Goal: Task Accomplishment & Management: Manage account settings

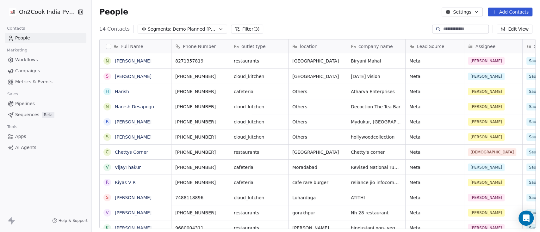
scroll to position [198, 444]
click at [189, 29] on span "Demo Planned [PERSON_NAME]" at bounding box center [195, 29] width 44 height 7
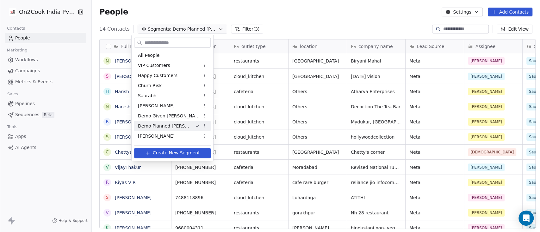
click at [166, 42] on input "text" at bounding box center [176, 42] width 67 height 9
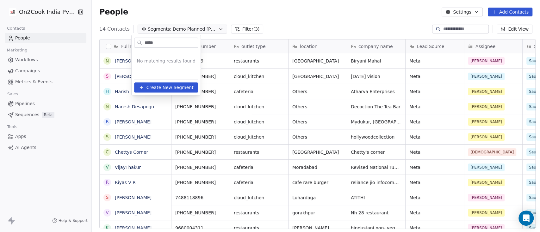
type input "*****"
click at [312, 14] on html "On2Cook India Pvt. Ltd. Contacts People Marketing Workflows Campaigns Metrics &…" at bounding box center [270, 116] width 540 height 232
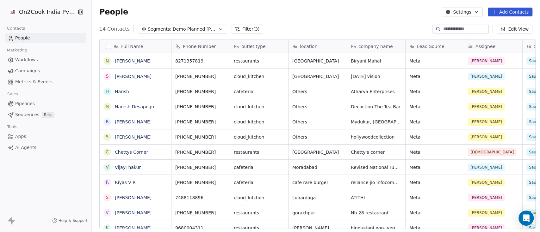
click at [37, 38] on link "People" at bounding box center [45, 38] width 81 height 10
click at [236, 28] on button "Filter (3)" at bounding box center [247, 29] width 33 height 9
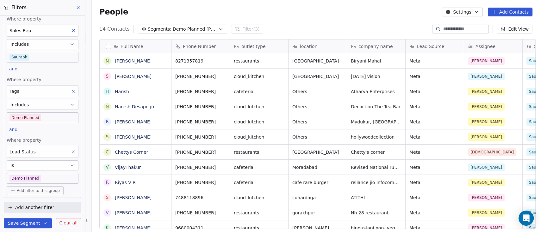
scroll to position [10, 0]
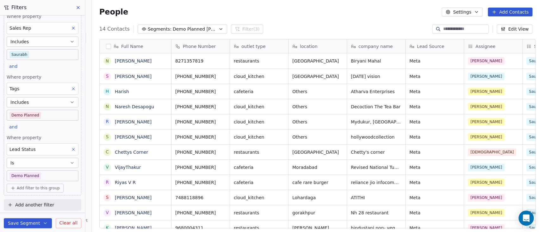
click at [79, 9] on icon at bounding box center [78, 7] width 3 height 3
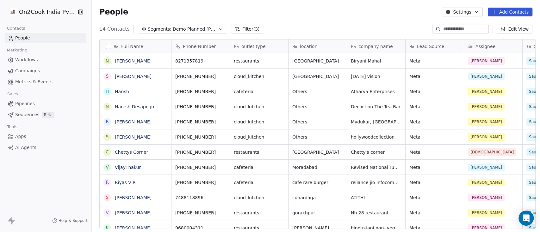
click at [201, 26] on span "Demo Planned [PERSON_NAME]" at bounding box center [195, 29] width 44 height 7
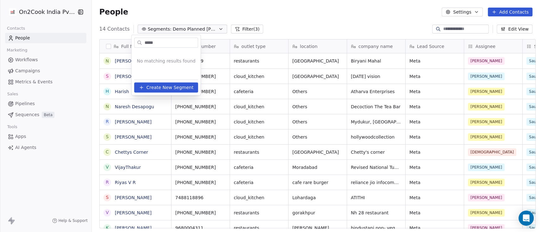
click at [297, 6] on html "On2Cook India Pvt. Ltd. Contacts People Marketing Workflows Campaigns Metrics &…" at bounding box center [270, 116] width 540 height 232
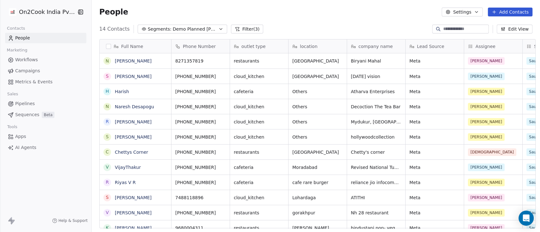
click at [26, 39] on span "People" at bounding box center [22, 38] width 15 height 7
click at [195, 31] on span "Demo Planned [PERSON_NAME]" at bounding box center [195, 29] width 44 height 7
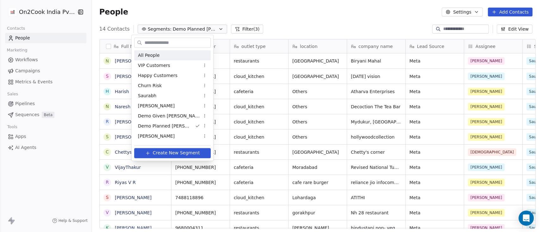
click at [165, 55] on div "All People" at bounding box center [172, 55] width 76 height 10
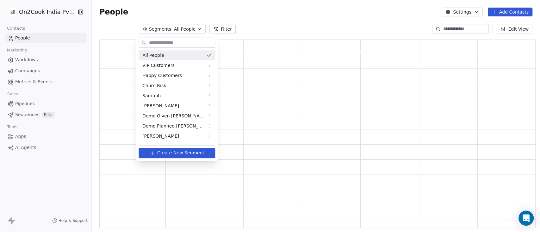
scroll to position [183, 429]
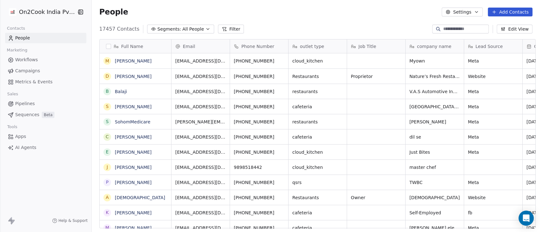
click at [224, 29] on button "Filter" at bounding box center [231, 29] width 26 height 9
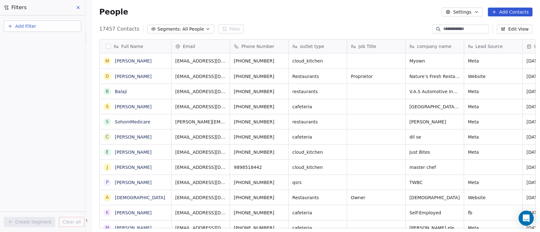
click at [23, 22] on button "Add Filter" at bounding box center [42, 26] width 77 height 11
click at [36, 39] on span "Contact properties" at bounding box center [30, 41] width 41 height 7
type input "****"
click at [30, 64] on div "Assignee" at bounding box center [42, 64] width 64 height 6
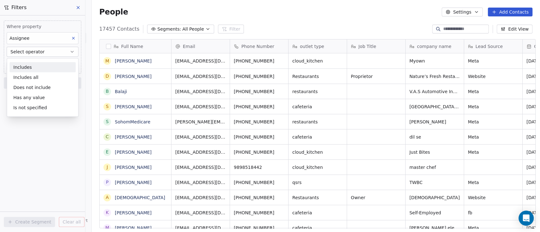
click at [30, 64] on div "Includes" at bounding box center [42, 67] width 66 height 10
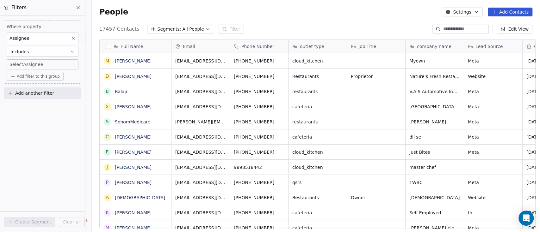
click at [29, 61] on body "On2Cook India Pvt. Ltd. Contacts People Marketing Workflows Campaigns Metrics &…" at bounding box center [270, 116] width 540 height 232
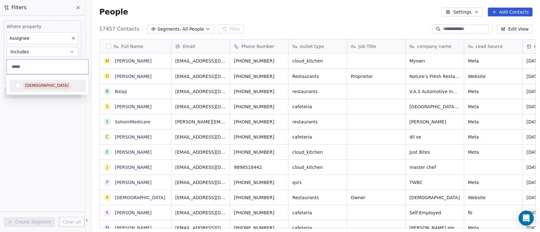
type input "*****"
click at [37, 85] on div "[DEMOGRAPHIC_DATA]" at bounding box center [46, 86] width 43 height 6
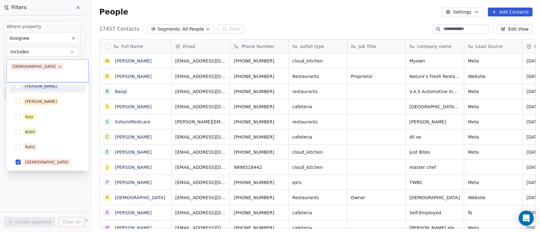
click at [73, 19] on html "On2Cook India Pvt. Ltd. Contacts People Marketing Workflows Campaigns Metrics &…" at bounding box center [270, 116] width 540 height 232
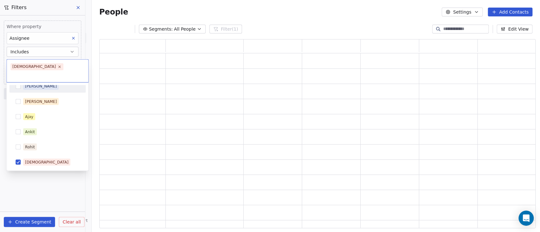
scroll to position [183, 429]
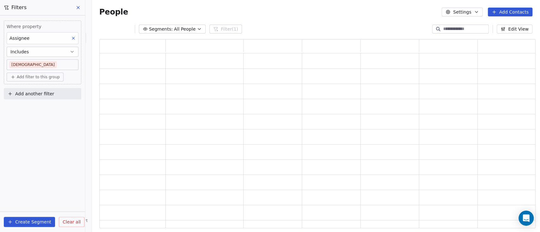
click at [39, 76] on span "Add filter to this group" at bounding box center [38, 77] width 43 height 5
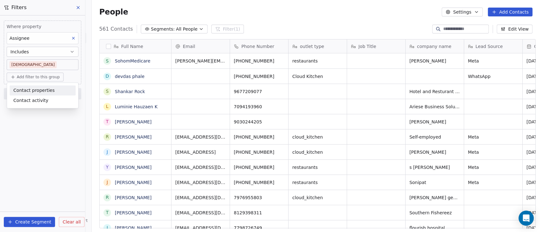
scroll to position [198, 444]
click at [38, 90] on span "Contact properties" at bounding box center [33, 90] width 41 height 7
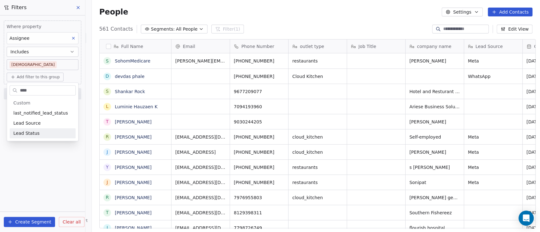
type input "****"
click at [41, 135] on div "Lead Status" at bounding box center [42, 133] width 58 height 6
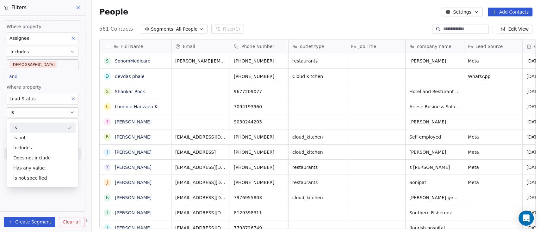
click at [45, 109] on button "Is" at bounding box center [43, 112] width 72 height 10
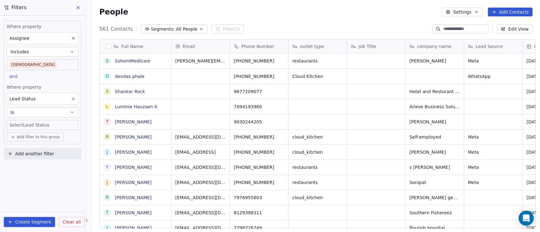
click at [44, 120] on body "On2Cook India Pvt. Ltd. Contacts People Marketing Workflows Campaigns Metrics &…" at bounding box center [270, 116] width 540 height 232
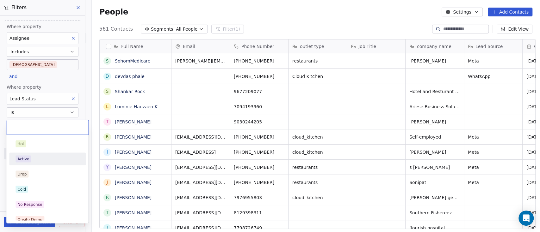
click at [42, 155] on div "Active" at bounding box center [47, 159] width 71 height 10
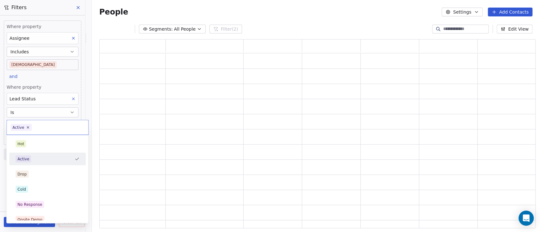
scroll to position [183, 429]
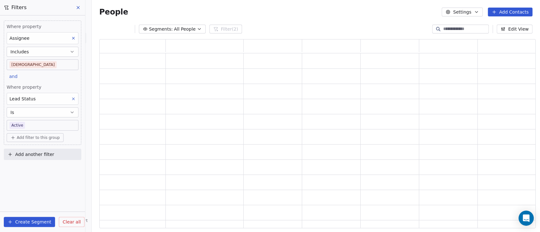
click at [40, 120] on body "On2Cook India Pvt. Ltd. Contacts People Marketing Workflows Campaigns Metrics &…" at bounding box center [270, 116] width 540 height 232
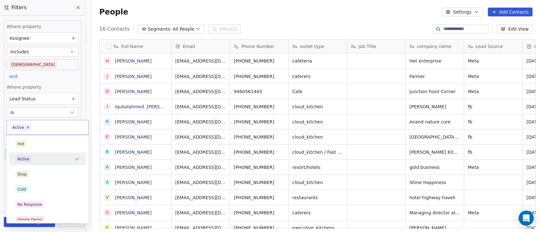
scroll to position [198, 444]
click at [42, 112] on html "On2Cook India Pvt. Ltd. Contacts People Marketing Workflows Campaigns Metrics &…" at bounding box center [270, 116] width 540 height 232
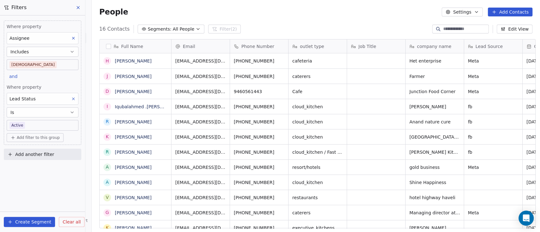
click at [45, 110] on button "Is" at bounding box center [43, 112] width 72 height 10
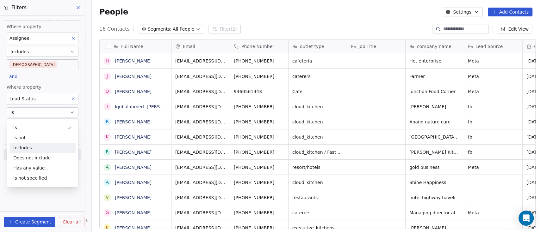
click at [34, 147] on div "Includes" at bounding box center [42, 148] width 66 height 10
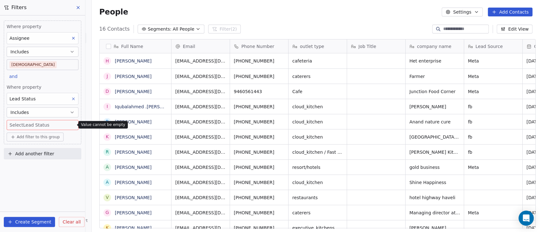
click at [46, 123] on body "On2Cook India Pvt. Ltd. Contacts People Marketing Workflows Campaigns Metrics &…" at bounding box center [270, 116] width 540 height 232
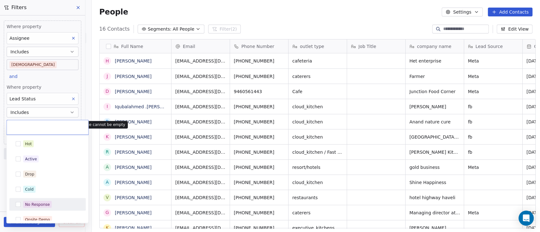
click at [32, 203] on div "No Response" at bounding box center [37, 205] width 25 height 6
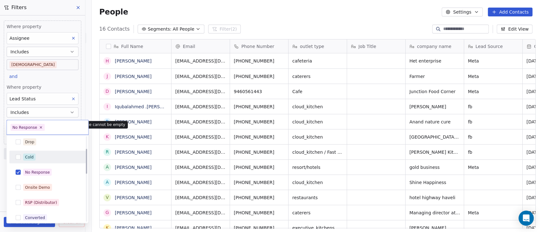
scroll to position [42, 0]
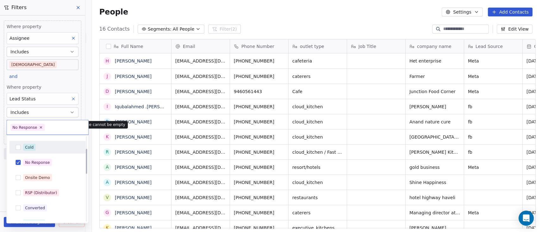
click at [33, 149] on div "Cold" at bounding box center [29, 147] width 9 height 6
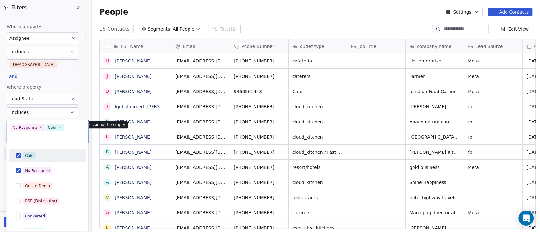
click at [31, 153] on div "Cold" at bounding box center [29, 156] width 9 height 6
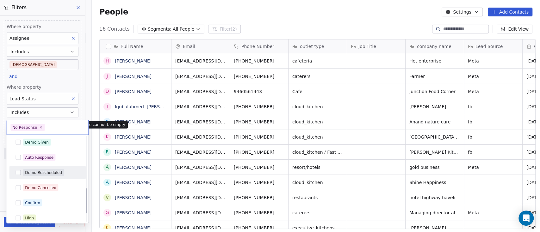
scroll to position [202, 0]
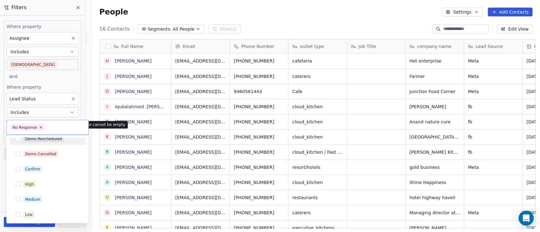
click at [53, 80] on html "On2Cook India Pvt. Ltd. Contacts People Marketing Workflows Campaigns Metrics &…" at bounding box center [270, 116] width 540 height 232
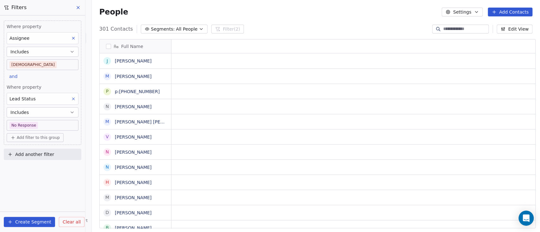
scroll to position [198, 444]
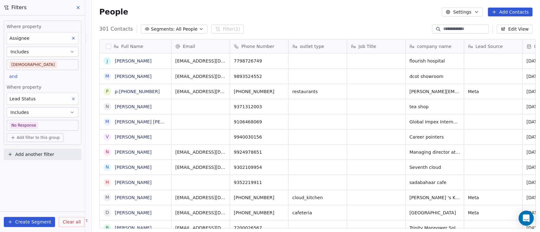
click at [23, 220] on button "Create Segment" at bounding box center [29, 222] width 51 height 10
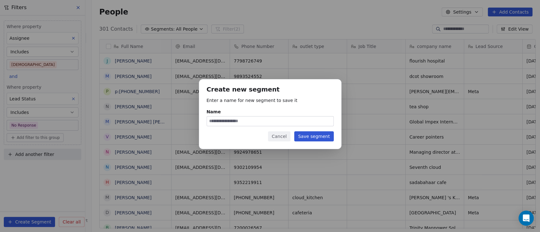
click at [234, 117] on input "Name" at bounding box center [270, 121] width 126 height 9
type input "**********"
click at [324, 136] on button "Save segment" at bounding box center [313, 136] width 39 height 10
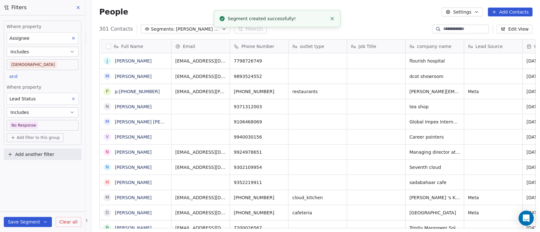
click at [185, 32] on span "[PERSON_NAME] No response" at bounding box center [198, 29] width 44 height 7
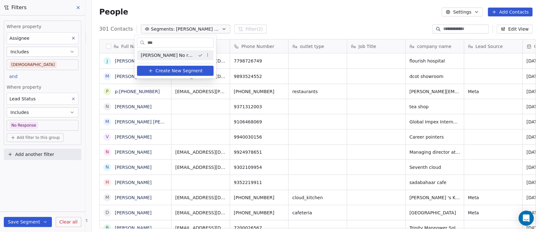
type input "***"
click at [162, 57] on span "[PERSON_NAME] No response" at bounding box center [167, 55] width 52 height 7
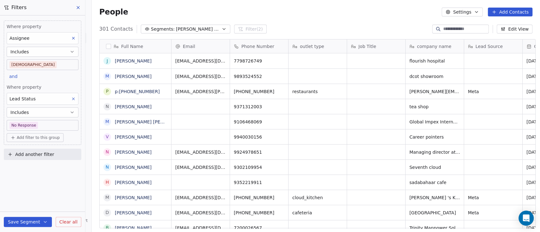
click at [315, 16] on div "People Settings Add Contacts" at bounding box center [316, 12] width 448 height 24
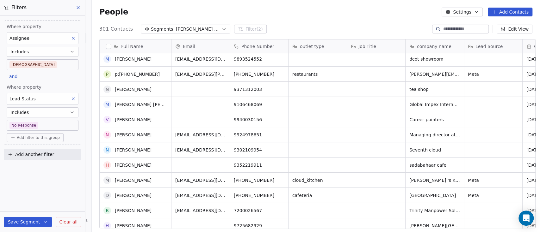
scroll to position [0, 0]
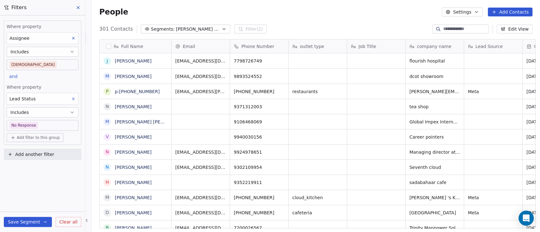
click at [109, 47] on div "Full Name" at bounding box center [134, 46] width 63 height 6
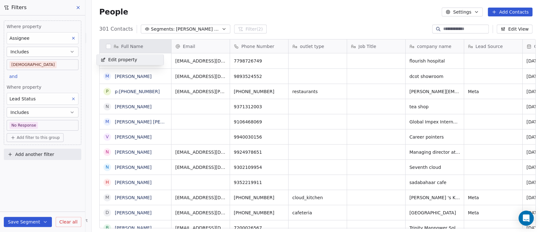
click at [105, 49] on html "On2Cook India Pvt. Ltd. Contacts People Marketing Workflows Campaigns Metrics &…" at bounding box center [270, 116] width 540 height 232
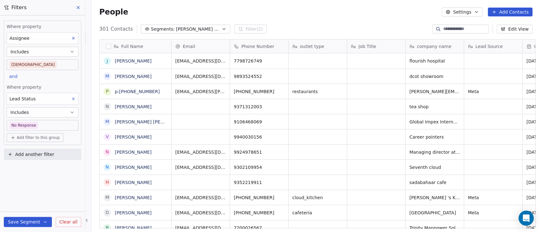
click at [106, 48] on button "button" at bounding box center [108, 46] width 5 height 5
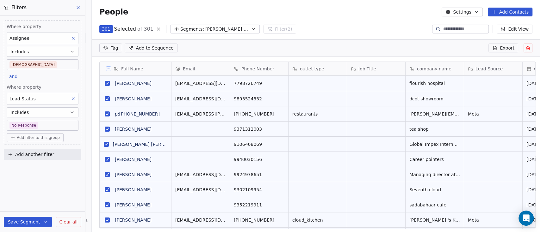
scroll to position [176, 444]
click at [504, 48] on span "Export" at bounding box center [506, 48] width 15 height 6
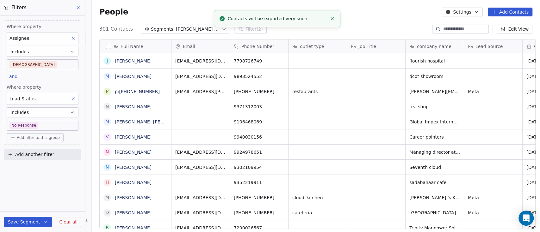
scroll to position [198, 444]
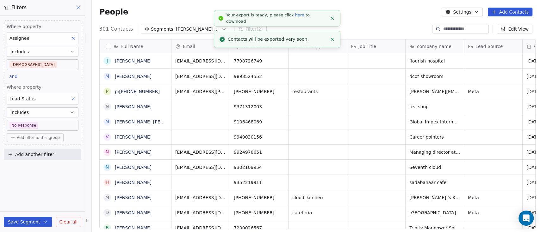
click at [295, 17] on link "here" at bounding box center [299, 15] width 9 height 5
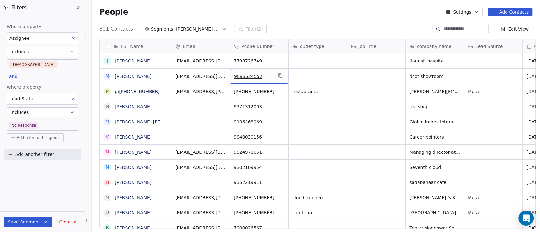
click at [281, 73] on div "9893524552" at bounding box center [259, 76] width 58 height 15
click at [456, 28] on input at bounding box center [465, 29] width 44 height 6
paste input "********"
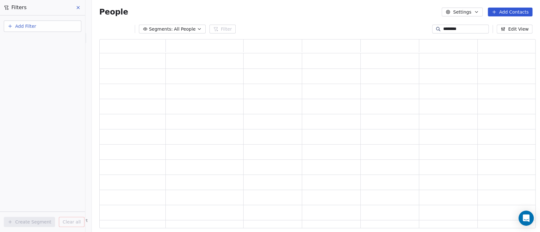
scroll to position [183, 429]
type input "********"
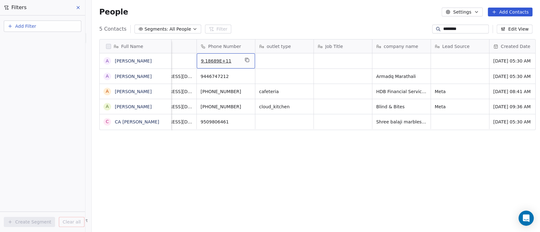
scroll to position [4, 0]
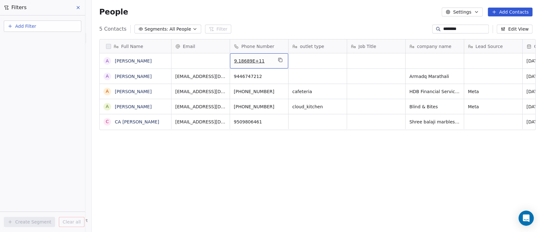
click at [255, 58] on span "9.18689E+11" at bounding box center [253, 61] width 39 height 6
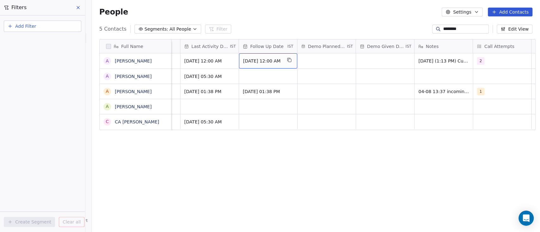
scroll to position [6, 944]
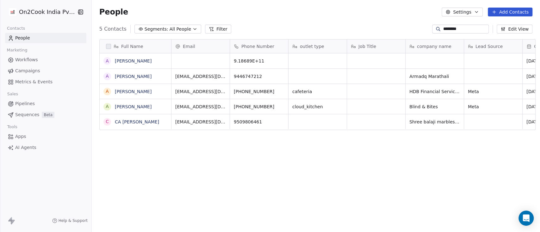
scroll to position [198, 444]
click at [169, 29] on span "All People" at bounding box center [179, 29] width 21 height 7
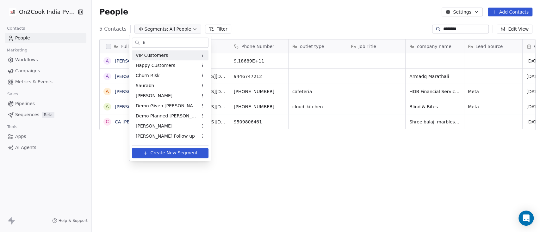
type input "*"
click at [267, 9] on html "On2Cook India Pvt. Ltd. Contacts People Marketing Workflows Campaigns Metrics &…" at bounding box center [270, 116] width 540 height 232
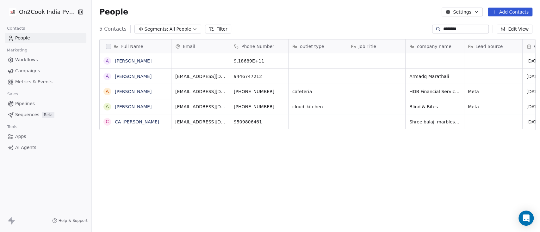
click at [471, 28] on input "********" at bounding box center [465, 29] width 44 height 6
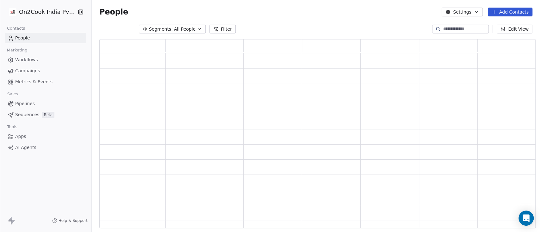
scroll to position [183, 429]
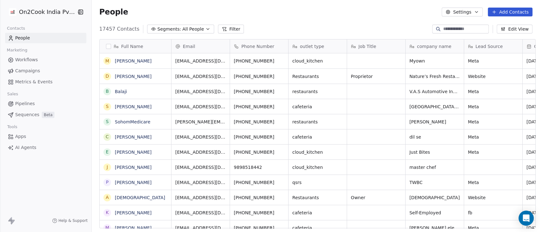
click at [507, 14] on button "Add Contacts" at bounding box center [509, 12] width 45 height 9
click at [446, 27] on html "On2Cook India Pvt. Ltd. Contacts People Marketing Workflows Campaigns Metrics &…" at bounding box center [270, 116] width 540 height 232
click at [445, 28] on input at bounding box center [465, 29] width 44 height 6
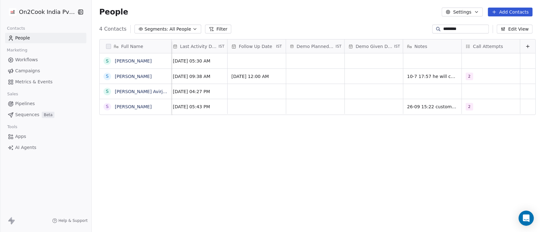
scroll to position [0, 944]
type input "*******"
click at [512, 12] on button "Add Contacts" at bounding box center [509, 12] width 45 height 9
click at [514, 24] on span "Create new contact" at bounding box center [512, 25] width 43 height 7
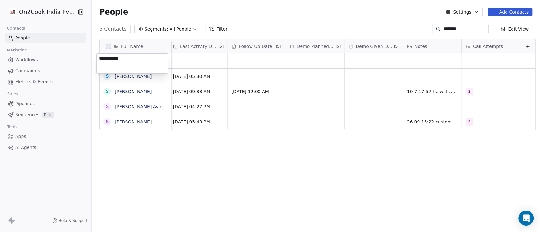
type textarea "**********"
click at [237, 62] on html "On2Cook India Pvt. Ltd. Contacts People Marketing Workflows Campaigns Metrics &…" at bounding box center [270, 116] width 540 height 232
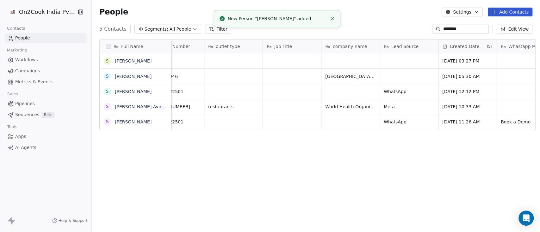
scroll to position [0, 0]
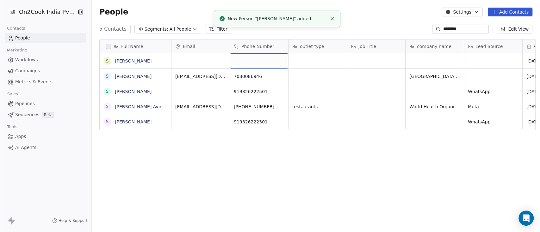
click at [260, 62] on div "grid" at bounding box center [259, 60] width 58 height 15
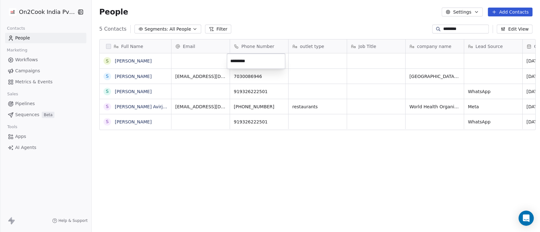
type input "**********"
click at [302, 63] on html "On2Cook India Pvt. Ltd. Contacts People Marketing Workflows Campaigns Metrics &…" at bounding box center [270, 116] width 540 height 232
click at [302, 62] on div "grid" at bounding box center [317, 60] width 58 height 15
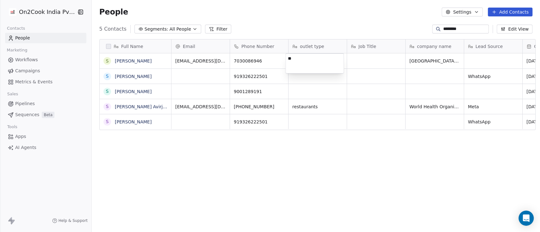
type textarea "***"
click at [358, 62] on html "On2Cook India Pvt. Ltd. Contacts People Marketing Workflows Campaigns Metrics &…" at bounding box center [270, 116] width 540 height 232
click at [303, 61] on span "QSR" at bounding box center [311, 61] width 39 height 6
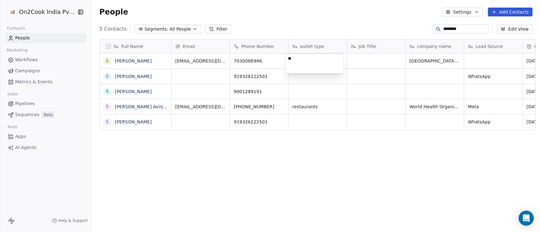
type textarea "*"
click at [300, 164] on html "On2Cook India Pvt. Ltd. Contacts People Marketing Workflows Campaigns Metrics &…" at bounding box center [270, 116] width 540 height 232
click at [319, 95] on div "grid" at bounding box center [317, 91] width 58 height 15
type textarea "***"
click at [387, 93] on html "On2Cook India Pvt. Ltd. Contacts People Marketing Workflows Campaigns Metrics &…" at bounding box center [270, 116] width 540 height 232
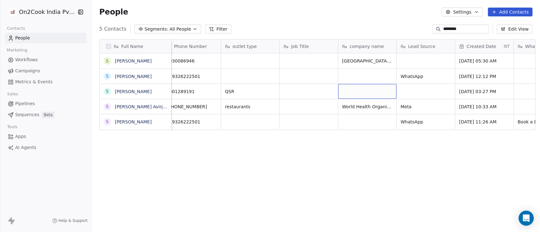
scroll to position [0, 68]
click at [430, 90] on div "grid" at bounding box center [425, 91] width 58 height 15
type textarea "*****"
click at [376, 91] on html "On2Cook India Pvt. Ltd. Contacts People Marketing Workflows Campaigns Metrics &…" at bounding box center [270, 116] width 540 height 232
click at [376, 91] on div "grid" at bounding box center [366, 91] width 58 height 15
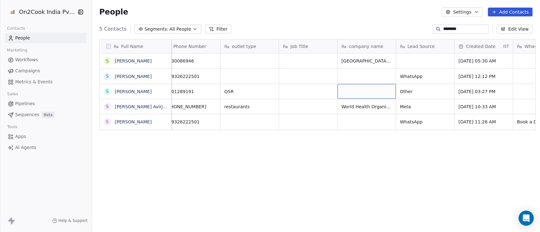
click at [374, 92] on div "grid" at bounding box center [366, 91] width 58 height 15
type textarea "**********"
click at [362, 169] on html "**********" at bounding box center [270, 116] width 540 height 232
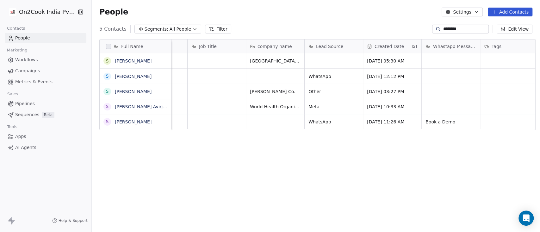
scroll to position [0, 160]
click at [448, 92] on div "grid" at bounding box center [450, 91] width 58 height 15
click at [461, 107] on html "On2Cook India Pvt. Ltd. Contacts People Marketing Workflows Campaigns Metrics &…" at bounding box center [270, 116] width 540 height 232
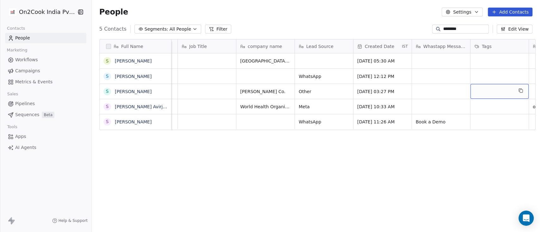
click at [481, 92] on div "grid" at bounding box center [499, 91] width 58 height 15
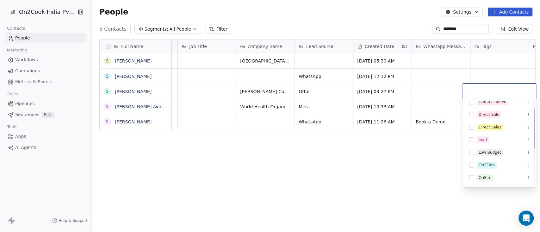
scroll to position [0, 0]
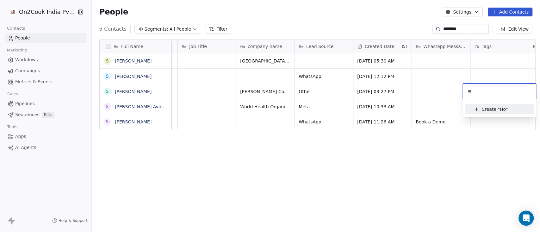
type input "*"
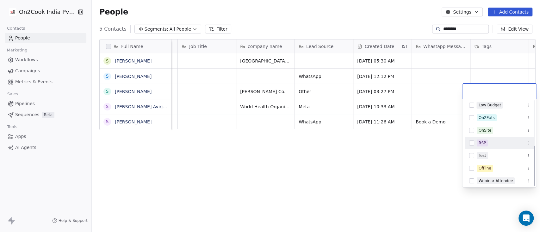
scroll to position [94, 0]
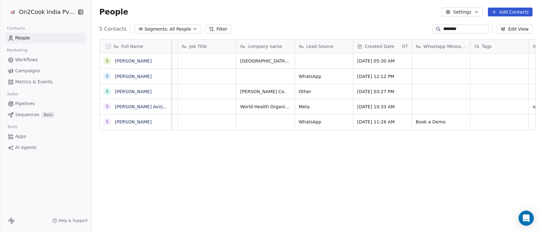
click at [419, 166] on html "On2Cook India Pvt. Ltd. Contacts People Marketing Workflows Campaigns Metrics &…" at bounding box center [270, 116] width 540 height 232
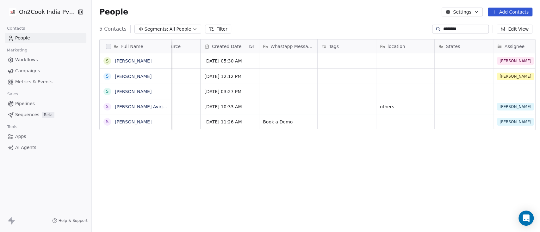
scroll to position [0, 322]
click at [398, 93] on div "grid" at bounding box center [404, 91] width 58 height 15
type textarea "******"
click at [504, 92] on html "On2Cook India Pvt. Ltd. Contacts People Marketing Workflows Campaigns Metrics &…" at bounding box center [270, 116] width 540 height 232
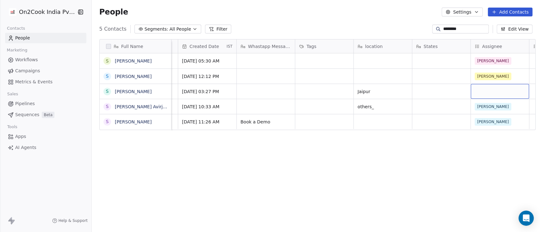
click at [489, 90] on div "grid" at bounding box center [499, 91] width 58 height 15
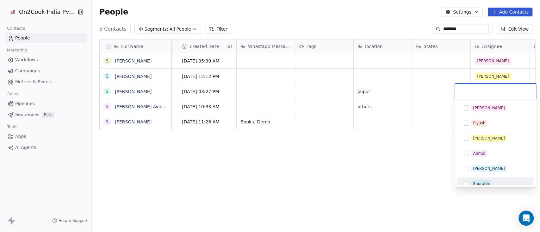
click at [488, 179] on div "Saurabh" at bounding box center [494, 184] width 71 height 10
click at [397, 143] on html "On2Cook India Pvt. Ltd. Contacts People Marketing Workflows Campaigns Metrics &…" at bounding box center [270, 116] width 540 height 232
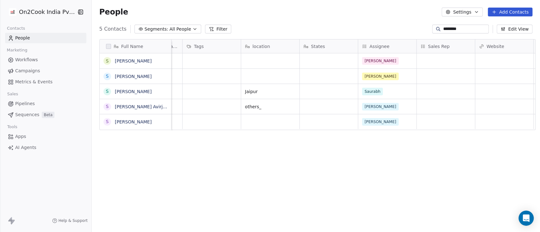
scroll to position [0, 476]
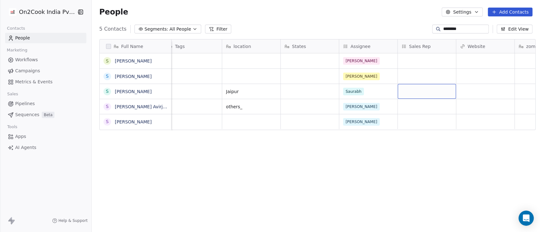
click at [410, 90] on div "grid" at bounding box center [426, 91] width 58 height 15
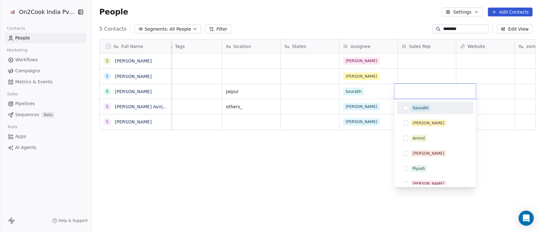
click at [423, 110] on div "Saurabh" at bounding box center [420, 108] width 16 height 6
click at [500, 94] on html "On2Cook India Pvt. Ltd. Contacts People Marketing Workflows Campaigns Metrics &…" at bounding box center [270, 116] width 540 height 232
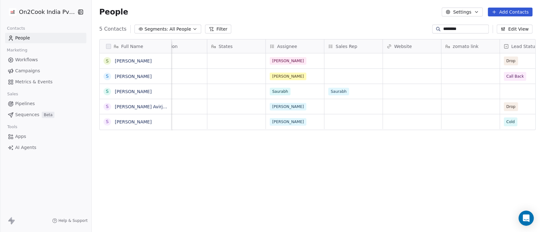
scroll to position [0, 549]
click at [451, 90] on div "grid" at bounding box center [470, 91] width 58 height 15
paste textarea "**********"
type textarea "**********"
click at [506, 94] on html "On2Cook India Pvt. Ltd. Contacts People Marketing Workflows Campaigns Metrics &…" at bounding box center [270, 116] width 540 height 232
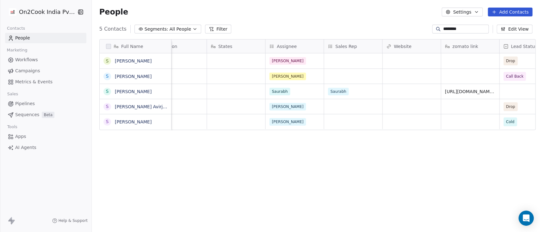
scroll to position [0, 578]
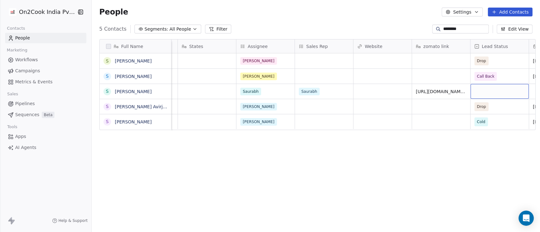
click at [491, 92] on div "grid" at bounding box center [499, 91] width 58 height 15
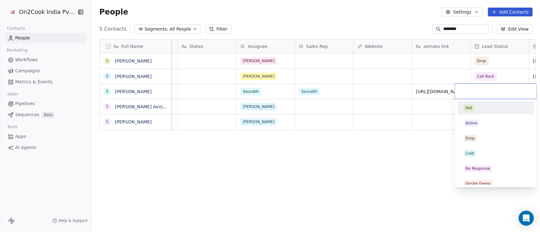
click at [481, 110] on div "Hot" at bounding box center [495, 108] width 64 height 7
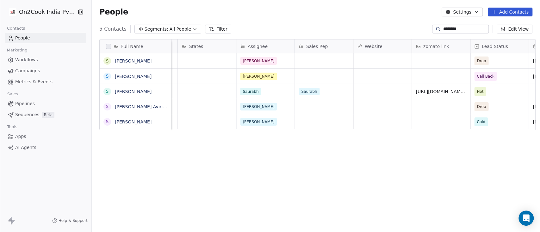
click at [395, 161] on div "Full Name S [PERSON_NAME] S [PERSON_NAME] S [PERSON_NAME] S [PERSON_NAME] Avirj…" at bounding box center [316, 136] width 448 height 204
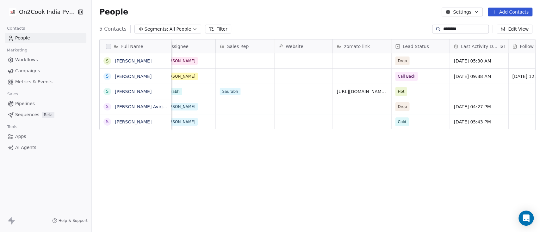
scroll to position [0, 693]
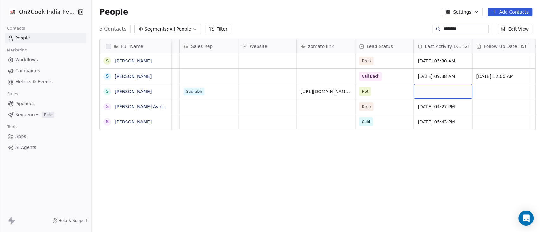
click at [430, 91] on div "grid" at bounding box center [442, 91] width 58 height 15
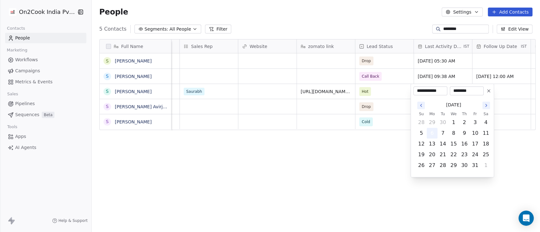
click at [429, 134] on button "6" at bounding box center [432, 133] width 10 height 10
click at [506, 86] on html "**********" at bounding box center [270, 116] width 540 height 232
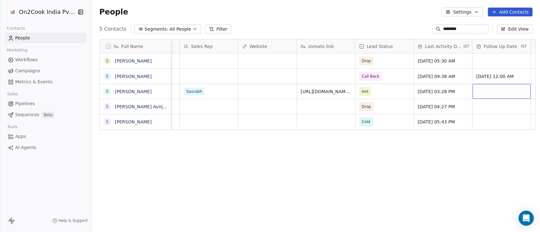
scroll to position [0, 695]
click at [498, 91] on div "grid" at bounding box center [499, 91] width 58 height 15
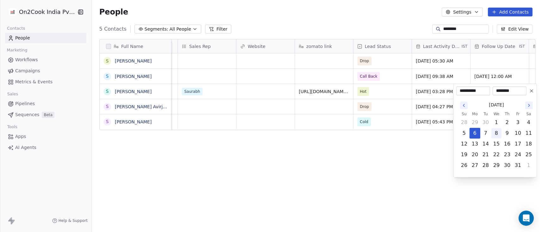
click at [496, 132] on button "8" at bounding box center [496, 133] width 10 height 10
type input "**********"
click at [428, 166] on html "**********" at bounding box center [270, 116] width 540 height 232
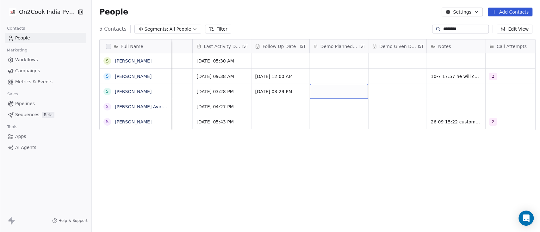
scroll to position [0, 915]
click at [431, 92] on div "grid" at bounding box center [455, 91] width 58 height 15
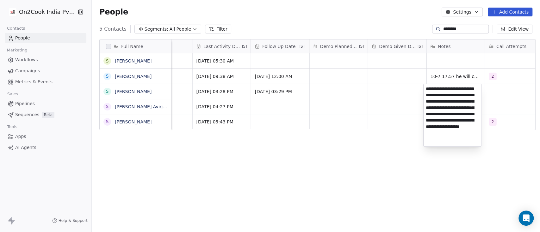
scroll to position [2, 0]
type textarea "**********"
click at [367, 210] on html "On2Cook India Pvt. Ltd. Contacts People Marketing Workflows Campaigns Metrics &…" at bounding box center [270, 116] width 540 height 232
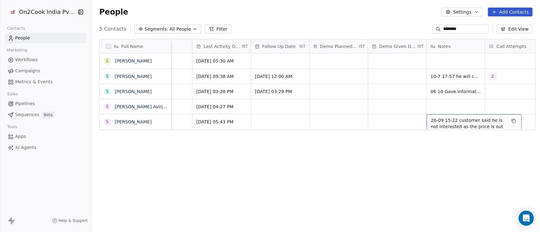
click at [450, 120] on span "26-09 15:22 customer said he is not interested as the price is out of his budge…" at bounding box center [467, 133] width 75 height 32
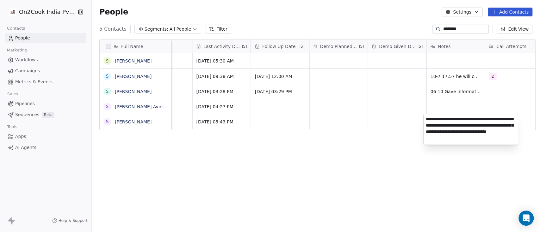
click at [433, 169] on html "On2Cook India Pvt. Ltd. Contacts People Marketing Workflows Campaigns Metrics &…" at bounding box center [270, 116] width 540 height 232
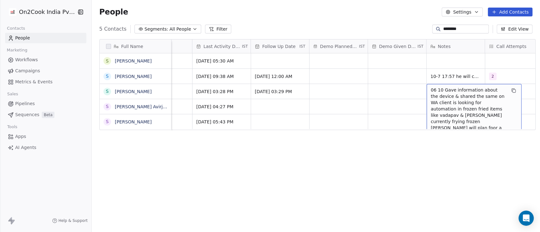
click at [445, 92] on span "06 10 Gave information about the device & shared the same on WA client is looki…" at bounding box center [467, 112] width 75 height 51
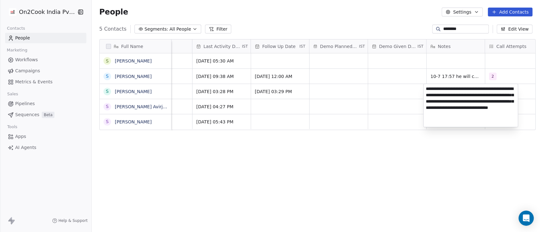
click at [457, 113] on textarea "**********" at bounding box center [470, 105] width 94 height 43
type textarea "**********"
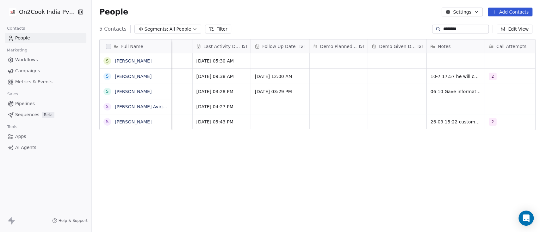
click at [434, 145] on html "On2Cook India Pvt. Ltd. Contacts People Marketing Workflows Campaigns Metrics &…" at bounding box center [270, 116] width 540 height 232
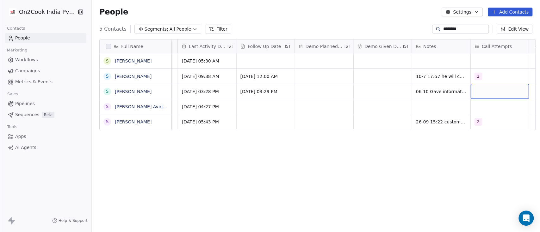
click at [497, 89] on div "grid" at bounding box center [499, 91] width 58 height 15
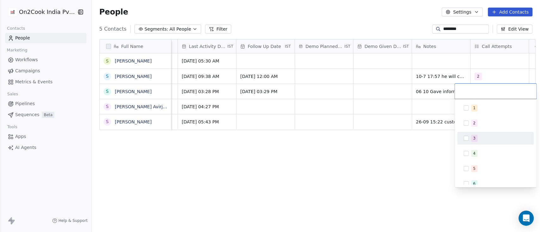
click at [482, 137] on div "3" at bounding box center [499, 138] width 56 height 7
click at [371, 170] on html "On2Cook India Pvt. Ltd. Contacts People Marketing Workflows Campaigns Metrics &…" at bounding box center [270, 116] width 540 height 232
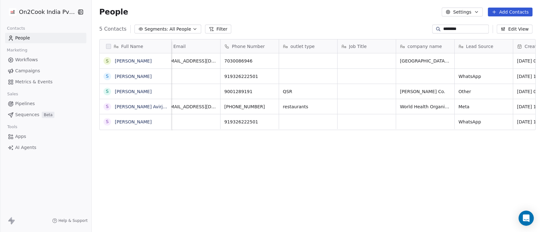
scroll to position [0, 0]
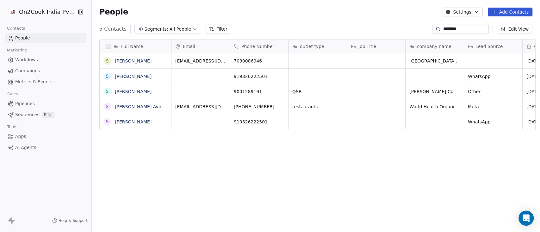
click at [192, 27] on icon "button" at bounding box center [194, 29] width 5 height 5
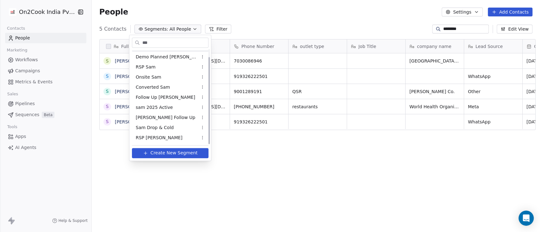
scroll to position [9, 0]
type input "***"
click at [148, 95] on span "Follow Up [PERSON_NAME]" at bounding box center [165, 97] width 59 height 7
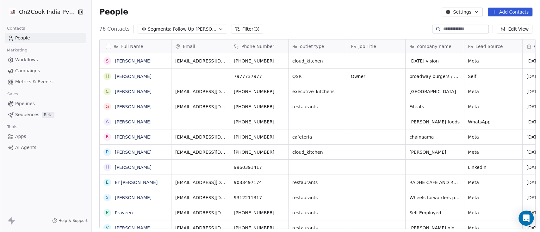
scroll to position [198, 444]
click at [231, 27] on button "Filter (3)" at bounding box center [247, 29] width 33 height 9
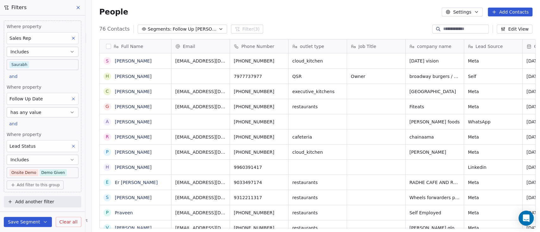
click at [296, 16] on div "People Settings Add Contacts" at bounding box center [316, 12] width 448 height 24
click at [54, 112] on button "has any value" at bounding box center [43, 112] width 72 height 10
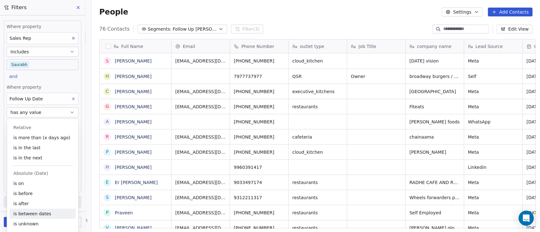
click at [33, 210] on div "is between dates" at bounding box center [42, 214] width 66 height 10
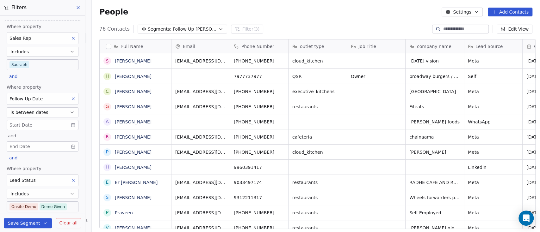
click at [34, 121] on body "On2Cook India Pvt. Ltd. Contacts People Marketing Workflows Campaigns Metrics &…" at bounding box center [270, 116] width 540 height 232
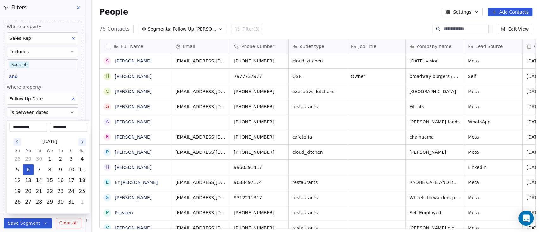
click at [19, 138] on div "[DATE]" at bounding box center [49, 142] width 75 height 12
click at [18, 139] on button "Go to the Previous Month" at bounding box center [17, 142] width 8 height 8
click at [28, 178] on button "15" at bounding box center [28, 180] width 10 height 10
type input "**********"
click at [64, 76] on html "On2Cook India Pvt. Ltd. Contacts People Marketing Workflows Campaigns Metrics &…" at bounding box center [270, 116] width 540 height 232
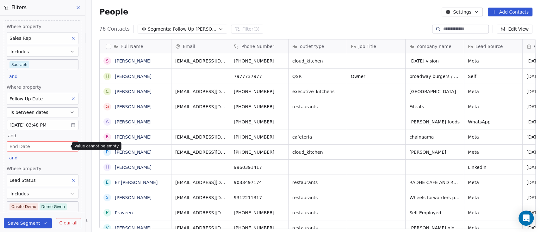
click at [40, 144] on body "On2Cook India Pvt. Ltd. Contacts People Marketing Workflows Campaigns Metrics &…" at bounding box center [270, 116] width 540 height 232
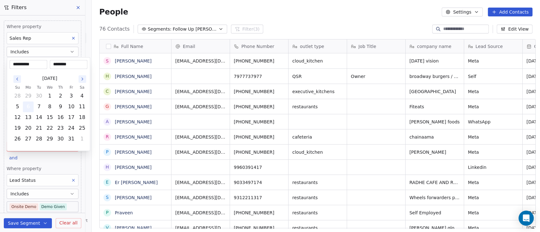
click at [31, 105] on button "6" at bounding box center [28, 107] width 10 height 10
click at [275, 10] on html "On2Cook India Pvt. Ltd. Contacts People Marketing Workflows Campaigns Metrics &…" at bounding box center [270, 116] width 540 height 232
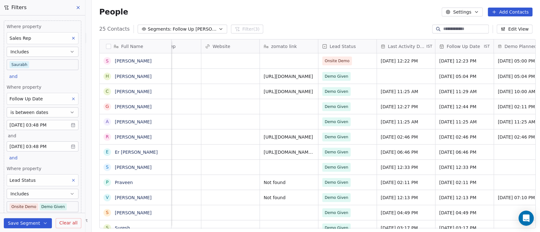
scroll to position [0, 737]
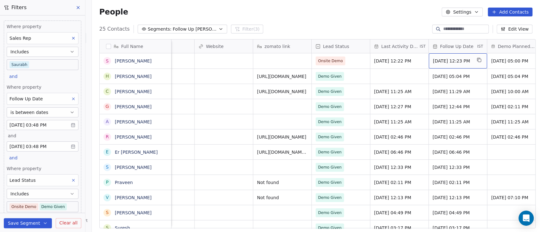
click at [453, 61] on span "[DATE] 12:23 PM" at bounding box center [451, 61] width 39 height 6
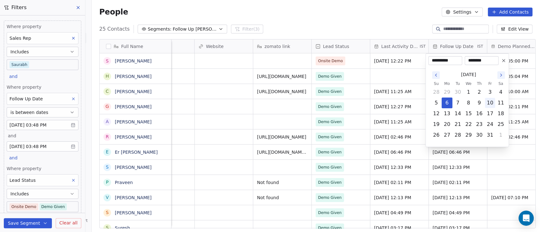
click at [488, 104] on button "10" at bounding box center [490, 103] width 10 height 10
type input "**********"
click at [377, 14] on html "On2Cook India Pvt. Ltd. Contacts People Marketing Workflows Campaigns Metrics &…" at bounding box center [270, 116] width 540 height 232
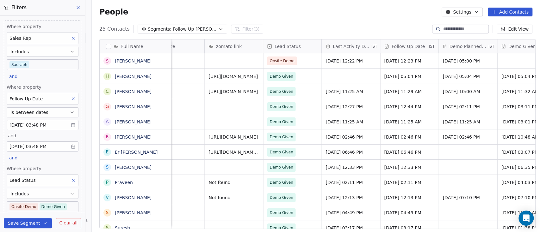
scroll to position [0, 795]
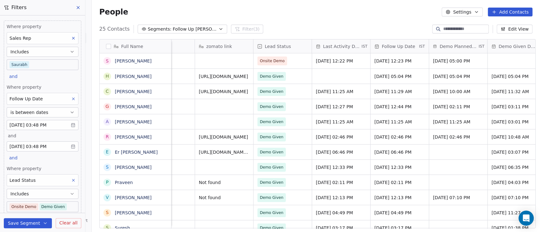
click at [357, 21] on div "People Settings Add Contacts" at bounding box center [316, 12] width 448 height 24
click at [310, 18] on div "People Settings Add Contacts" at bounding box center [316, 12] width 448 height 24
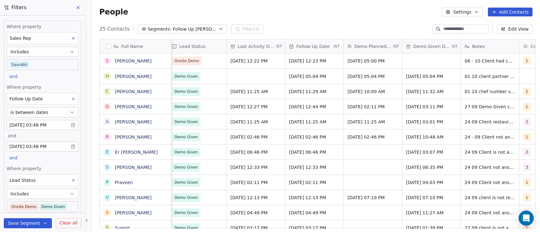
scroll to position [0, 885]
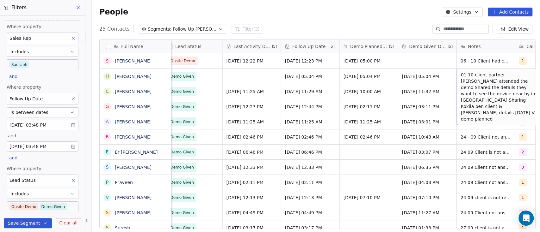
click at [460, 74] on span "01 10 client partner [PERSON_NAME] attended the demo Shared the details they wa…" at bounding box center [497, 97] width 75 height 51
click at [469, 76] on span "01 10 client partner [PERSON_NAME] attended the demo Shared the details they wa…" at bounding box center [497, 97] width 75 height 51
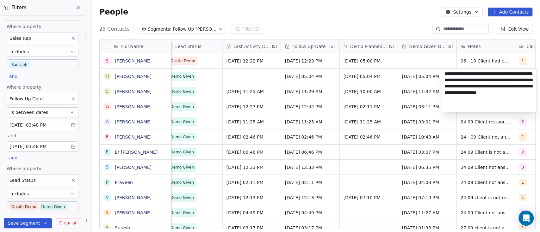
click at [443, 74] on textarea "**********" at bounding box center [489, 90] width 94 height 43
type textarea "**********"
click at [394, 13] on html "On2Cook India Pvt. Ltd. Contacts People Marketing Workflows Campaigns Metrics &…" at bounding box center [270, 116] width 540 height 232
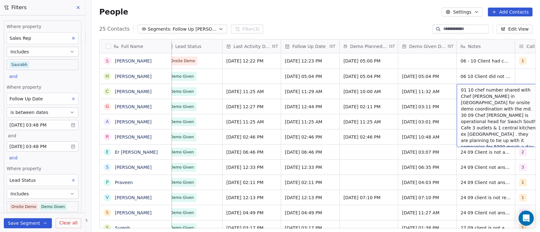
click at [456, 89] on div "01 10 chef number shared with Chef [PERSON_NAME] in [GEOGRAPHIC_DATA] for onsit…" at bounding box center [503, 115] width 95 height 63
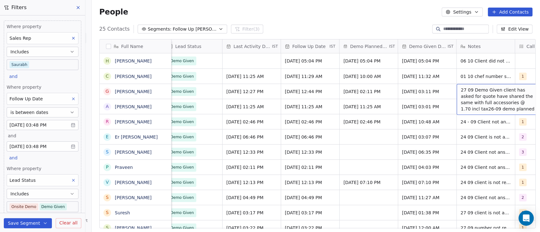
click at [460, 89] on span "27 09 Demo Given client has asked for quote have shared the same with full acce…" at bounding box center [497, 99] width 75 height 25
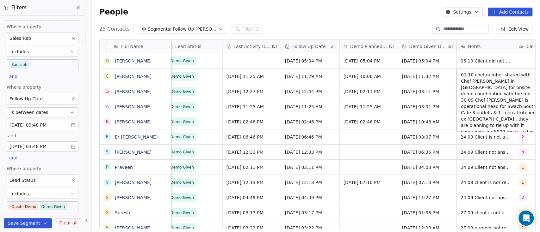
click at [456, 76] on div "01 10 chef number shared with Chef [PERSON_NAME] in [GEOGRAPHIC_DATA] for onsit…" at bounding box center [503, 100] width 95 height 63
click at [457, 75] on div "01 10 chef number shared with Chef [PERSON_NAME] in [GEOGRAPHIC_DATA] for onsit…" at bounding box center [503, 100] width 95 height 63
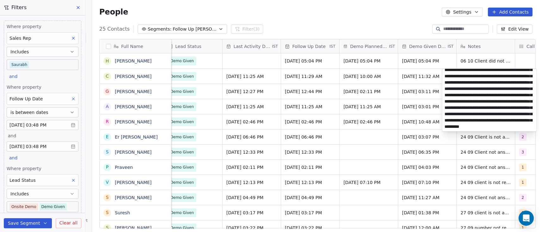
click at [458, 75] on textarea "**********" at bounding box center [489, 100] width 94 height 63
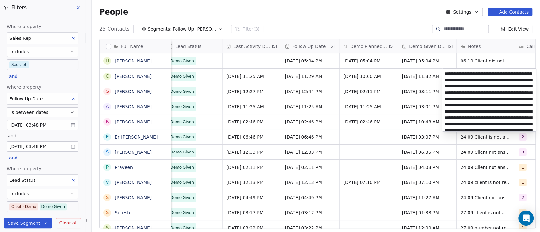
click at [447, 72] on textarea "**********" at bounding box center [489, 100] width 94 height 63
type textarea "**********"
click at [417, 15] on html "On2Cook India Pvt. Ltd. Contacts People Marketing Workflows Campaigns Metrics &…" at bounding box center [270, 116] width 540 height 232
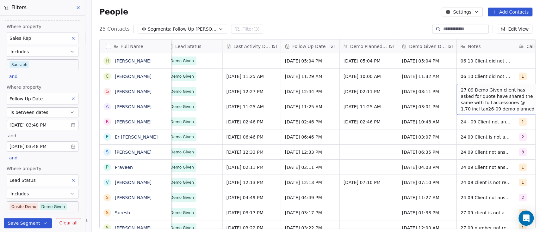
click at [470, 88] on span "27 09 Demo Given client has asked for quote have shared the same with full acce…" at bounding box center [497, 99] width 75 height 25
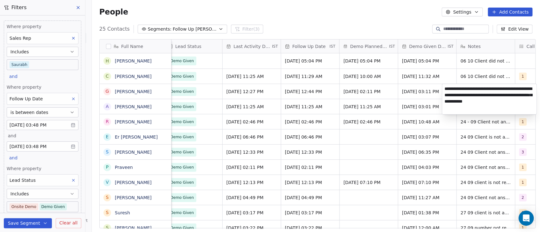
click at [444, 88] on textarea "**********" at bounding box center [489, 99] width 94 height 30
type textarea "**********"
click at [404, 26] on html "On2Cook India Pvt. Ltd. Contacts People Marketing Workflows Campaigns Metrics &…" at bounding box center [270, 116] width 540 height 232
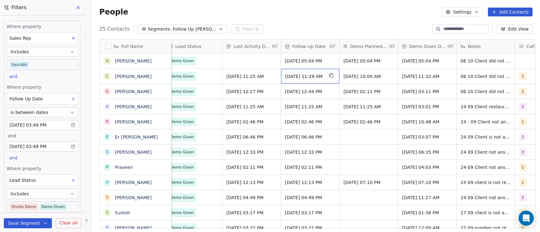
click at [298, 77] on span "[DATE] 11:29 AM" at bounding box center [304, 76] width 39 height 6
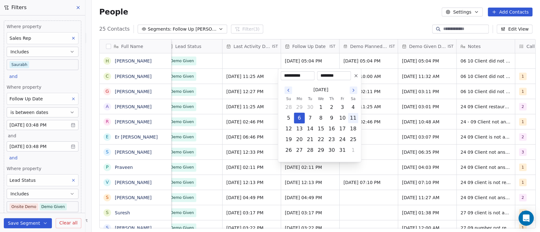
click at [353, 118] on button "11" at bounding box center [353, 118] width 10 height 10
type input "**********"
click at [322, 14] on html "On2Cook India Pvt. Ltd. Contacts People Marketing Workflows Campaigns Metrics &…" at bounding box center [270, 116] width 540 height 232
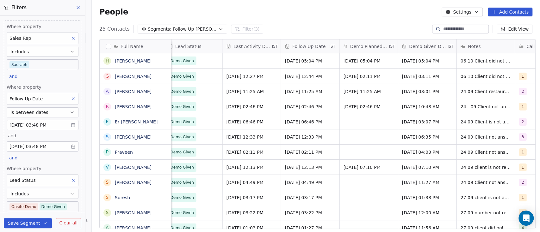
click at [164, 26] on button "Segments: Follow Up [PERSON_NAME]" at bounding box center [181, 29] width 89 height 9
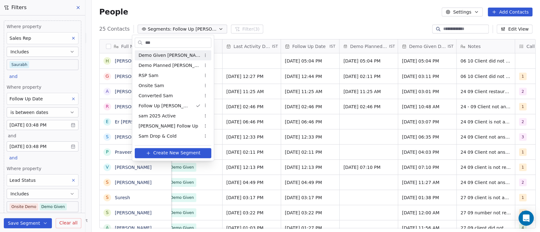
click at [294, 8] on html "On2Cook India Pvt. Ltd. Contacts People Marketing Workflows Campaigns Metrics &…" at bounding box center [270, 116] width 540 height 232
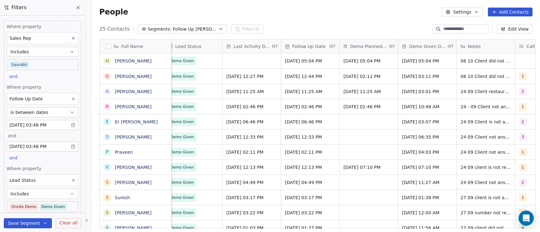
click at [32, 220] on button "Save Segment" at bounding box center [28, 223] width 48 height 10
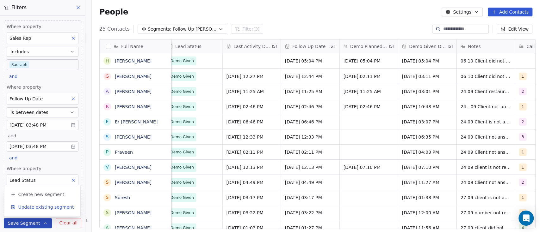
click at [37, 207] on span "Update existing segment" at bounding box center [46, 207] width 56 height 6
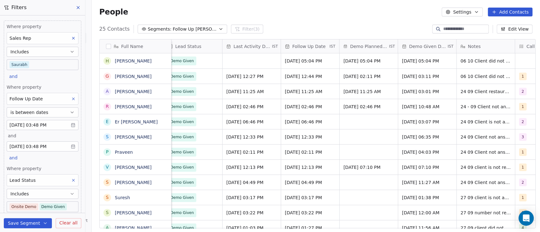
click at [273, 18] on div "People Settings Add Contacts" at bounding box center [316, 12] width 448 height 24
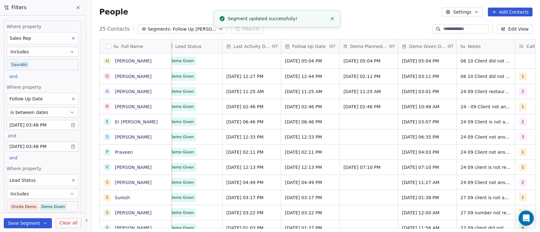
click at [187, 27] on span "Follow Up [PERSON_NAME]" at bounding box center [195, 29] width 44 height 7
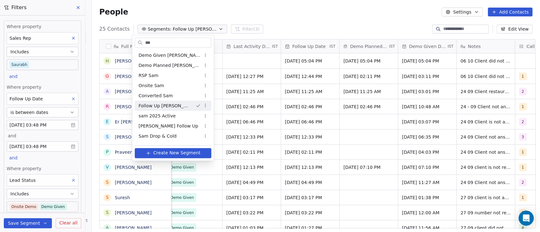
click at [164, 103] on span "Follow Up [PERSON_NAME]" at bounding box center [164, 106] width 52 height 7
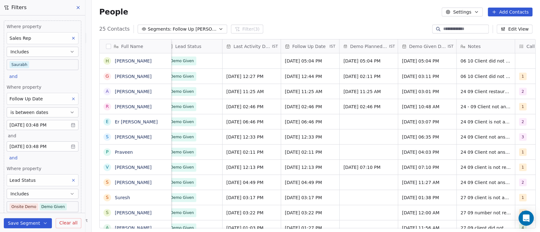
click at [178, 29] on span "Follow Up [PERSON_NAME]" at bounding box center [195, 29] width 44 height 7
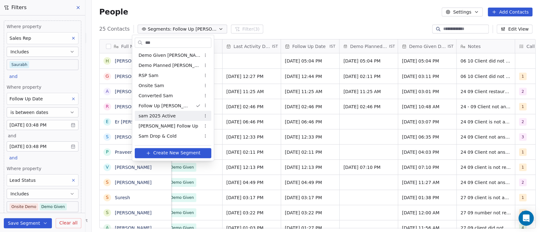
click at [162, 116] on span "sam 2025 Active" at bounding box center [156, 116] width 37 height 7
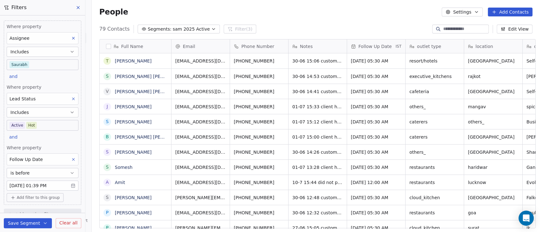
click at [197, 29] on span "sam 2025 Active" at bounding box center [191, 29] width 37 height 7
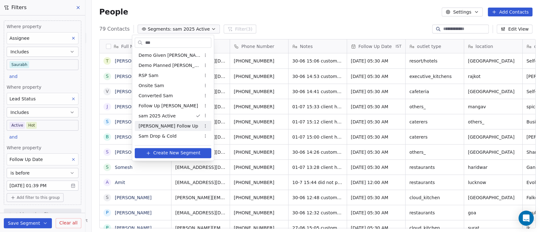
click at [162, 122] on div "[PERSON_NAME] Follow Up" at bounding box center [173, 126] width 76 height 10
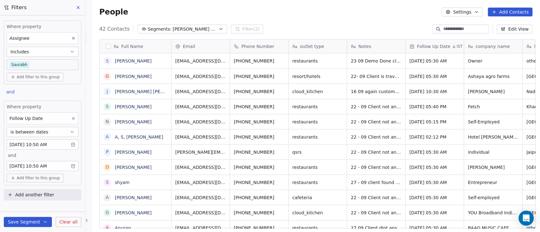
scroll to position [198, 444]
click at [183, 30] on span "[PERSON_NAME] Follow Up" at bounding box center [195, 29] width 44 height 7
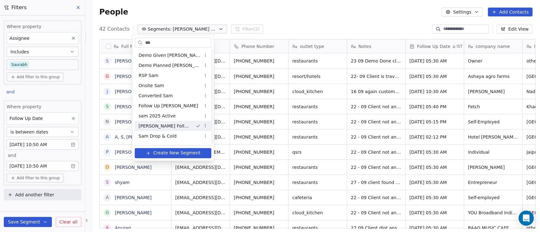
scroll to position [9, 0]
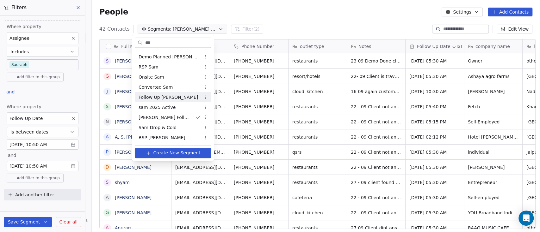
click at [272, 11] on html "On2Cook India Pvt. Ltd. Contacts People Marketing Workflows Campaigns Metrics &…" at bounding box center [270, 116] width 540 height 232
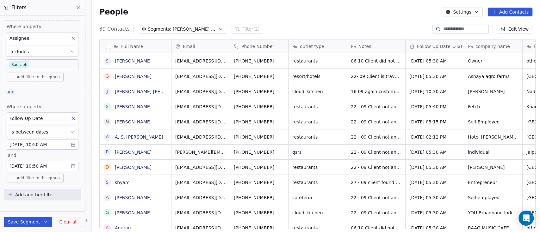
click at [185, 31] on span "[PERSON_NAME] Follow Up" at bounding box center [195, 29] width 44 height 7
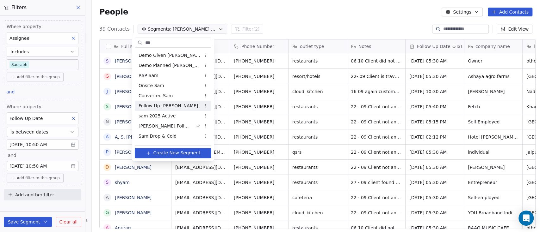
click at [165, 107] on span "Follow Up [PERSON_NAME]" at bounding box center [167, 106] width 59 height 7
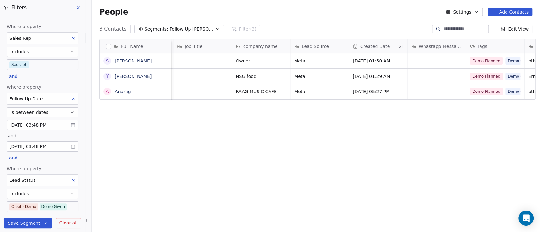
scroll to position [0, 174]
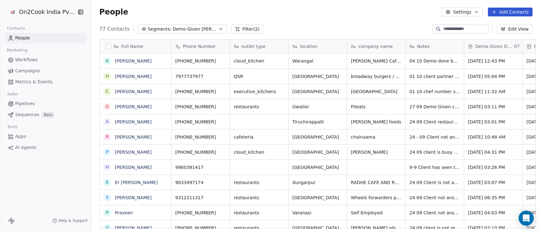
scroll to position [198, 444]
click at [31, 33] on link "People" at bounding box center [45, 38] width 81 height 10
click at [12, 35] on icon at bounding box center [11, 38] width 6 height 6
click at [173, 27] on span "Demo Given [PERSON_NAME]" at bounding box center [195, 29] width 44 height 7
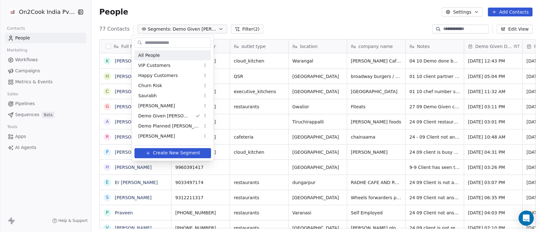
click at [164, 51] on div "All People" at bounding box center [172, 55] width 76 height 10
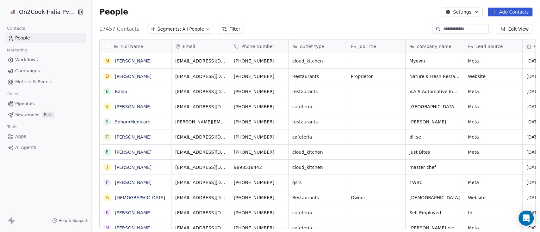
click at [238, 27] on div "17457 Contacts Segments: All People Filter Edit View" at bounding box center [316, 29] width 448 height 10
click at [224, 27] on button "Filter" at bounding box center [231, 29] width 26 height 9
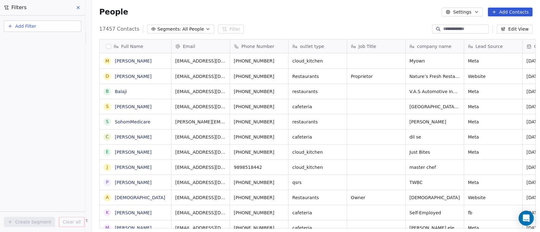
click at [52, 24] on button "Add Filter" at bounding box center [42, 26] width 77 height 11
click at [47, 37] on div "Contact properties" at bounding box center [43, 41] width 72 height 10
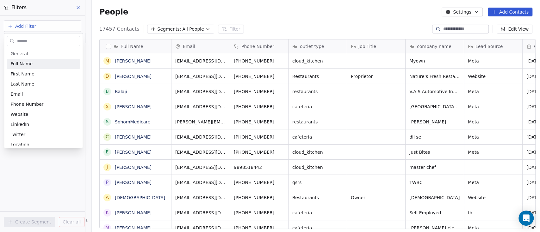
click at [47, 41] on input "text" at bounding box center [48, 40] width 64 height 9
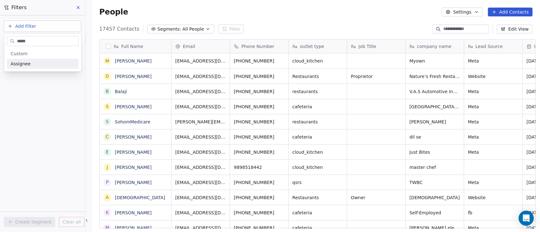
type input "*****"
click at [40, 67] on div "Assignee" at bounding box center [43, 64] width 72 height 10
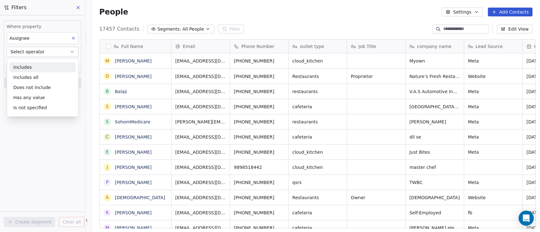
click at [43, 50] on button "Select operator" at bounding box center [43, 52] width 72 height 10
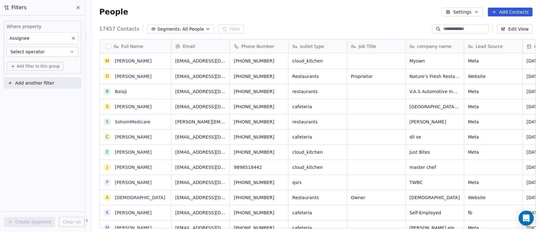
click at [43, 50] on button "Select operator" at bounding box center [43, 52] width 72 height 10
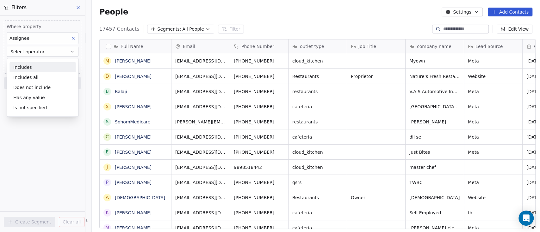
click at [33, 68] on div "Includes" at bounding box center [42, 67] width 66 height 10
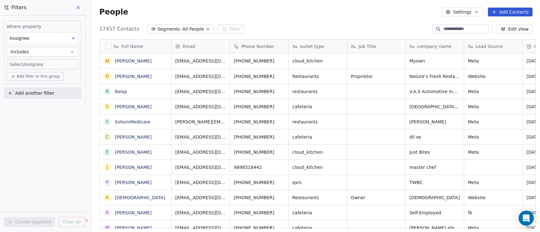
click at [37, 65] on body "On2Cook India Pvt. Ltd. Contacts People Marketing Workflows Campaigns Metrics &…" at bounding box center [270, 116] width 540 height 232
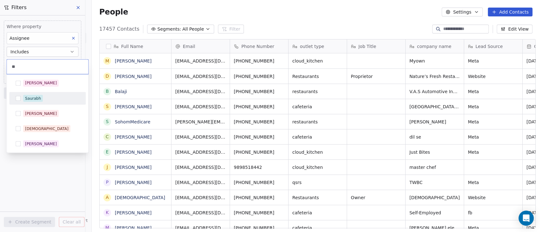
type input "**"
click at [41, 100] on div "Saurabh" at bounding box center [51, 98] width 56 height 7
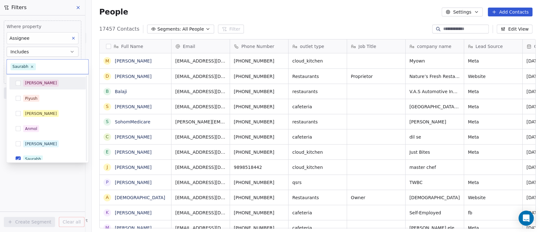
scroll to position [5, 0]
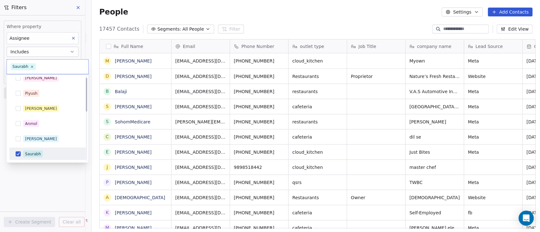
click at [34, 181] on html "On2Cook India Pvt. Ltd. Contacts People Marketing Workflows Campaigns Metrics &…" at bounding box center [270, 116] width 540 height 232
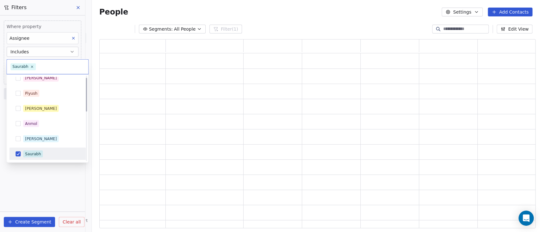
scroll to position [183, 429]
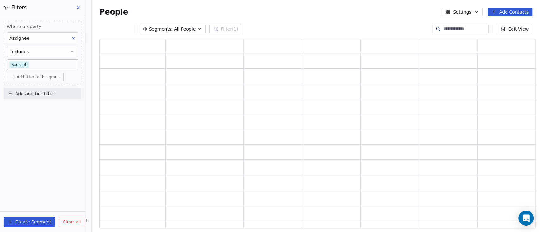
click at [44, 76] on span "Add filter to this group" at bounding box center [38, 77] width 43 height 5
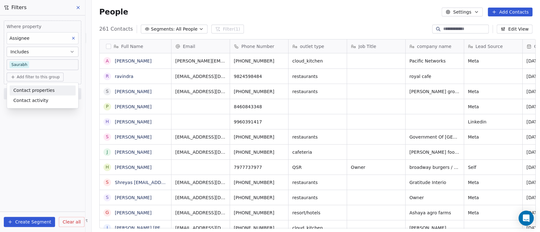
click at [41, 91] on span "Contact properties" at bounding box center [33, 90] width 41 height 7
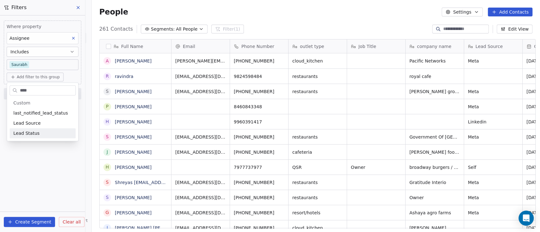
type input "****"
click at [40, 135] on div "Lead Status" at bounding box center [42, 133] width 58 height 6
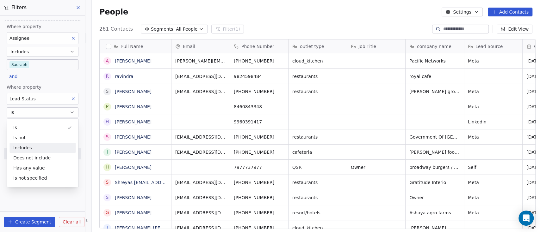
drag, startPoint x: 37, startPoint y: 149, endPoint x: 43, endPoint y: 143, distance: 8.0
click at [37, 149] on div "Includes" at bounding box center [42, 148] width 66 height 10
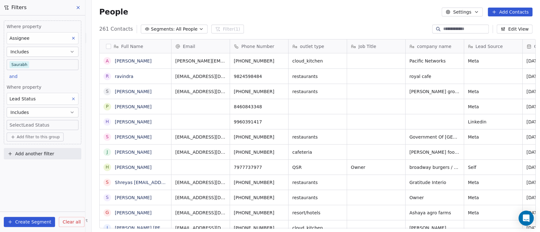
click at [40, 126] on body "On2Cook India Pvt. Ltd. Contacts People Marketing Workflows Campaigns Metrics &…" at bounding box center [270, 116] width 540 height 232
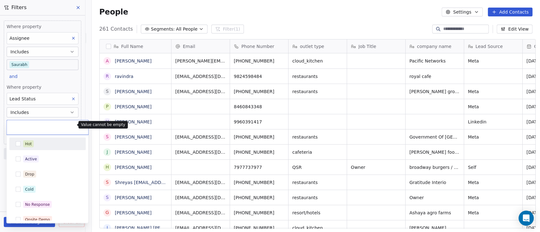
click at [44, 111] on html "On2Cook India Pvt. Ltd. Contacts People Marketing Workflows Campaigns Metrics &…" at bounding box center [270, 116] width 540 height 232
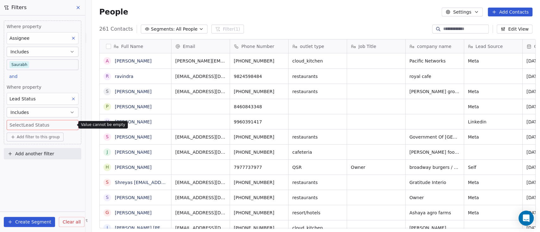
click at [44, 111] on button "Includes" at bounding box center [43, 112] width 72 height 10
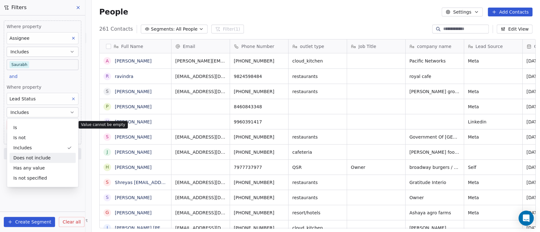
click at [35, 157] on div "Does not include" at bounding box center [42, 158] width 66 height 10
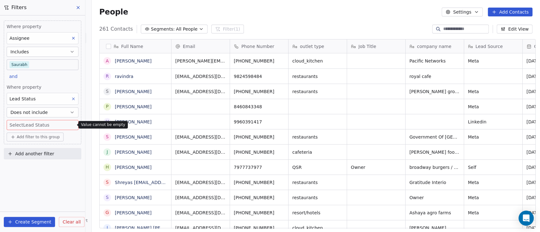
click at [49, 125] on body "On2Cook India Pvt. Ltd. Contacts People Marketing Workflows Campaigns Metrics &…" at bounding box center [270, 116] width 540 height 232
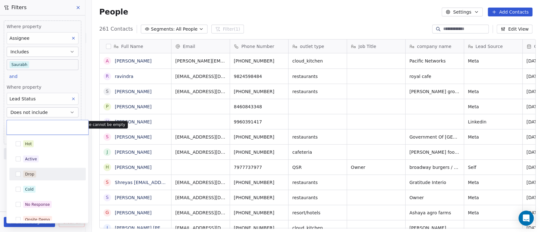
click at [31, 176] on div "Drop" at bounding box center [29, 174] width 9 height 6
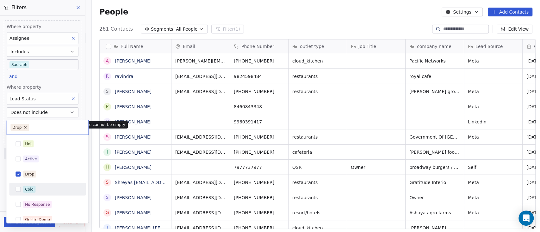
click at [40, 191] on div "Cold" at bounding box center [51, 189] width 56 height 7
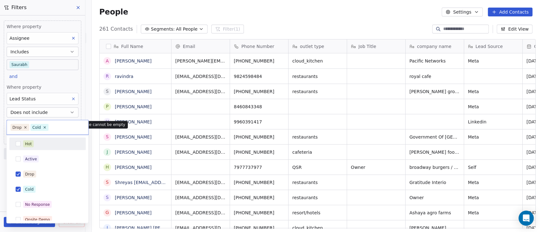
click at [54, 80] on html "On2Cook India Pvt. Ltd. Contacts People Marketing Workflows Campaigns Metrics &…" at bounding box center [270, 116] width 540 height 232
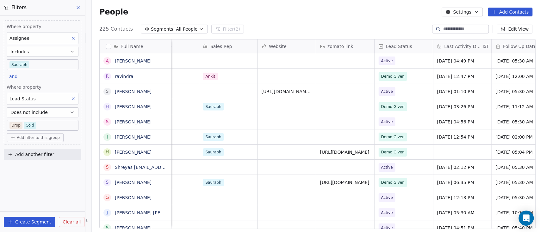
scroll to position [0, 675]
click at [47, 124] on body "On2Cook India Pvt. Ltd. Contacts People Marketing Workflows Campaigns Metrics &…" at bounding box center [270, 116] width 540 height 232
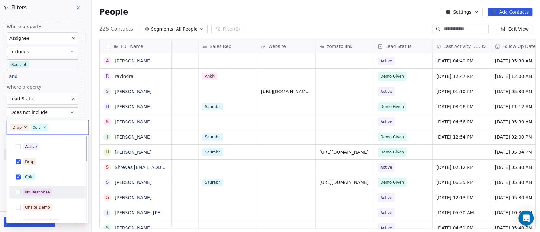
scroll to position [0, 0]
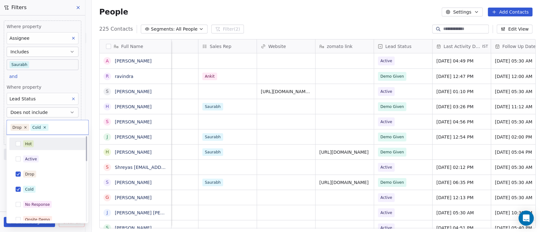
click at [58, 114] on html "On2Cook India Pvt. Ltd. Contacts People Marketing Workflows Campaigns Metrics &…" at bounding box center [270, 116] width 540 height 232
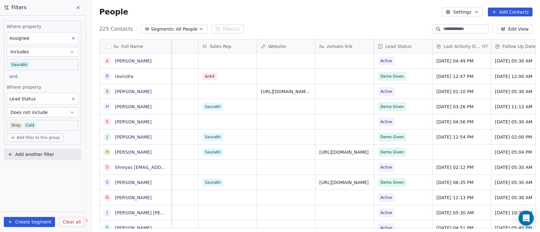
click at [58, 114] on button "Does not include" at bounding box center [43, 112] width 72 height 10
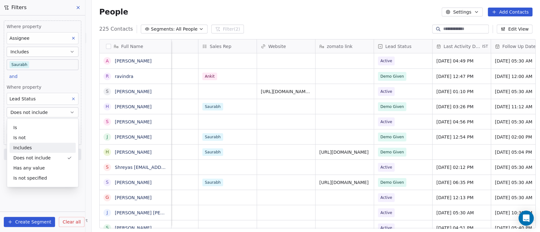
click at [33, 143] on div "Includes" at bounding box center [42, 148] width 66 height 10
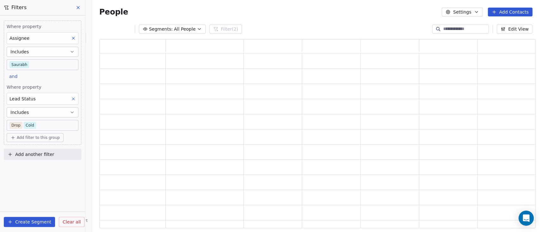
scroll to position [183, 429]
click at [56, 125] on body "On2Cook India Pvt. Ltd. Contacts People Marketing Workflows Campaigns Metrics &…" at bounding box center [270, 116] width 540 height 232
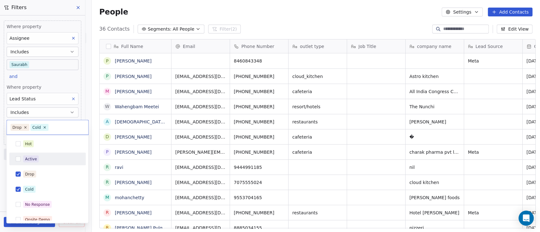
scroll to position [198, 444]
click at [47, 159] on div "Active" at bounding box center [51, 158] width 56 height 7
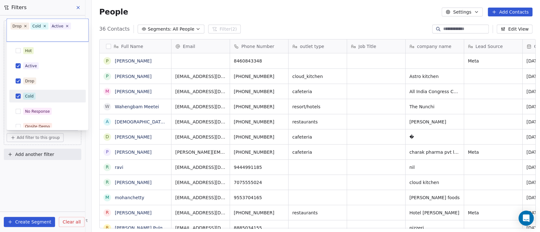
click at [27, 94] on div "Cold" at bounding box center [29, 97] width 9 height 6
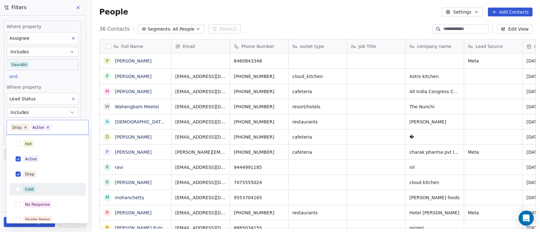
click at [31, 82] on html "On2Cook India Pvt. Ltd. Contacts People Marketing Workflows Campaigns Metrics &…" at bounding box center [270, 116] width 540 height 232
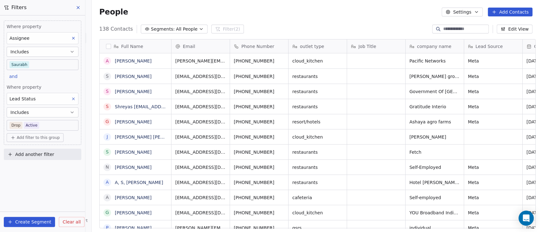
click at [38, 123] on body "On2Cook India Pvt. Ltd. Contacts People Marketing Workflows Campaigns Metrics &…" at bounding box center [270, 116] width 540 height 232
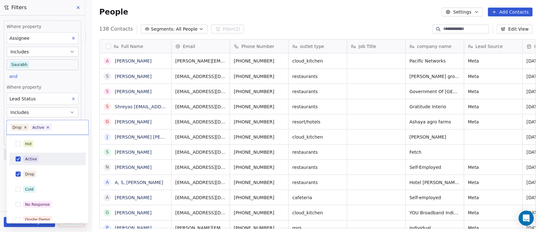
click at [34, 156] on div "Active" at bounding box center [31, 159] width 12 height 6
click at [34, 171] on span "Drop" at bounding box center [29, 174] width 13 height 7
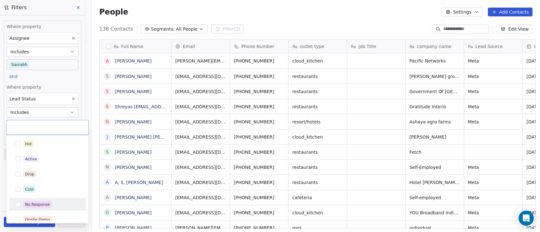
click at [36, 205] on div "No Response" at bounding box center [37, 205] width 25 height 6
click at [57, 79] on html "On2Cook India Pvt. Ltd. Contacts People Marketing Workflows Campaigns Metrics &…" at bounding box center [270, 116] width 540 height 232
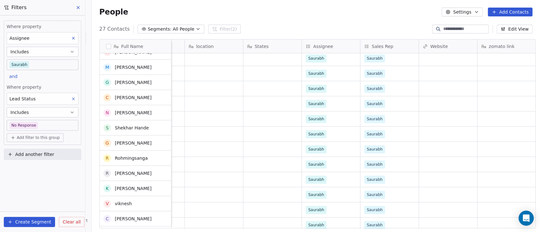
scroll to position [0, 0]
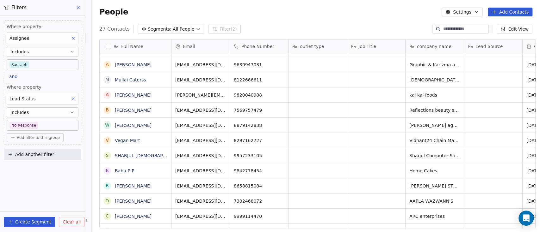
click at [457, 27] on input at bounding box center [465, 29] width 44 height 6
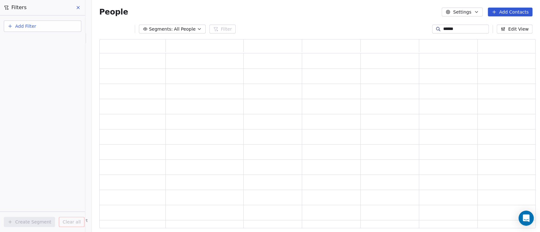
scroll to position [183, 429]
type input "*******"
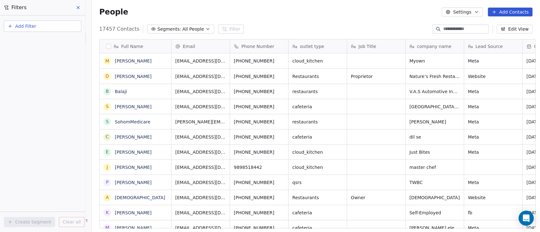
scroll to position [198, 444]
click at [296, 18] on div "People Settings Add Contacts" at bounding box center [316, 12] width 448 height 24
click at [182, 31] on span "All People" at bounding box center [192, 29] width 21 height 7
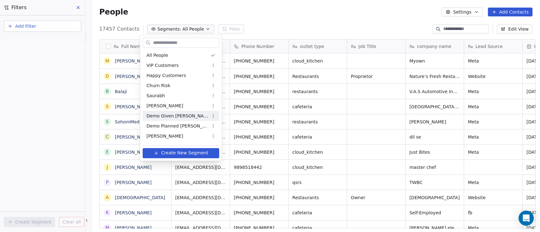
click at [180, 118] on span "Demo Given [PERSON_NAME]" at bounding box center [177, 116] width 62 height 7
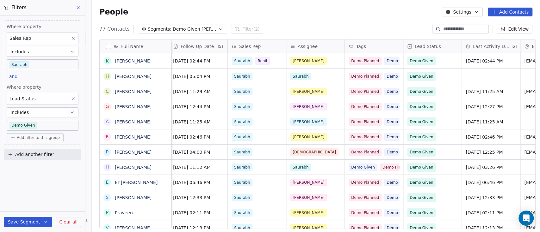
scroll to position [0, 355]
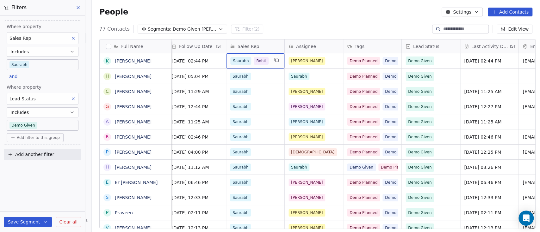
click at [270, 64] on div "Saurabh Rohit" at bounding box center [255, 60] width 58 height 15
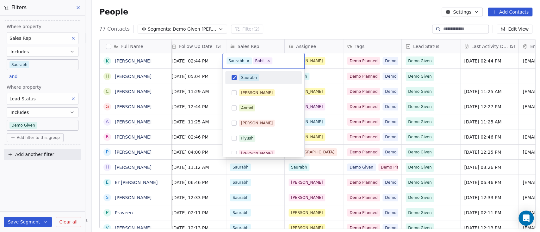
click at [250, 78] on div "Saurabh" at bounding box center [249, 78] width 16 height 6
click at [292, 22] on html "On2Cook India Pvt. Ltd. Contacts People Marketing Workflows Campaigns Metrics &…" at bounding box center [270, 116] width 540 height 232
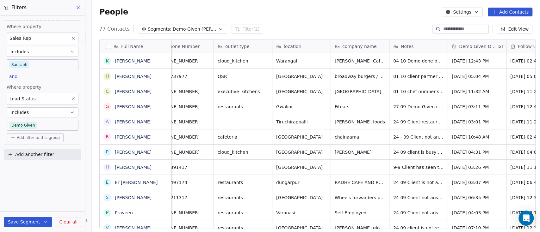
scroll to position [0, 16]
click at [339, 24] on div "77 Contacts Segments: Demo Given Sam Filter (2) Edit View" at bounding box center [316, 29] width 448 height 10
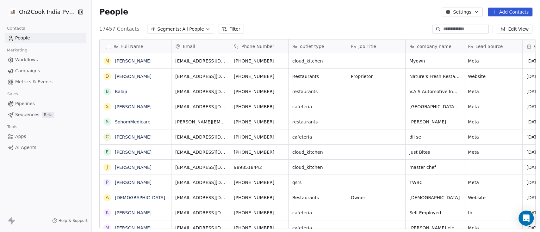
scroll to position [198, 444]
click at [174, 25] on button "Segments: All People" at bounding box center [180, 29] width 67 height 9
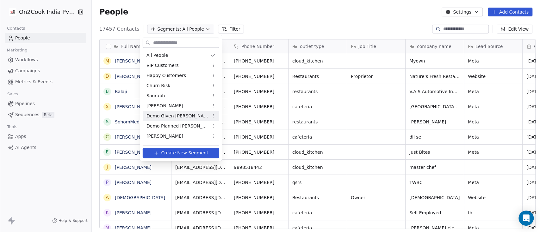
click at [165, 119] on div "Demo Given [PERSON_NAME]" at bounding box center [181, 116] width 76 height 10
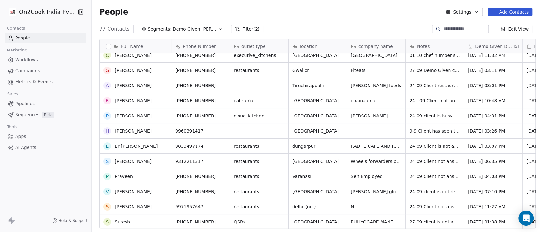
scroll to position [0, 0]
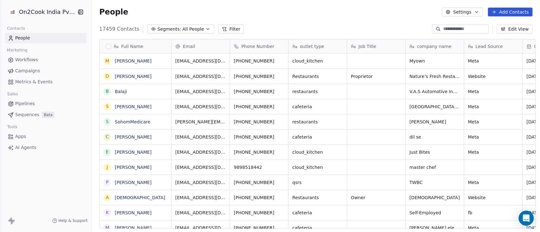
scroll to position [198, 444]
